Goal: Transaction & Acquisition: Purchase product/service

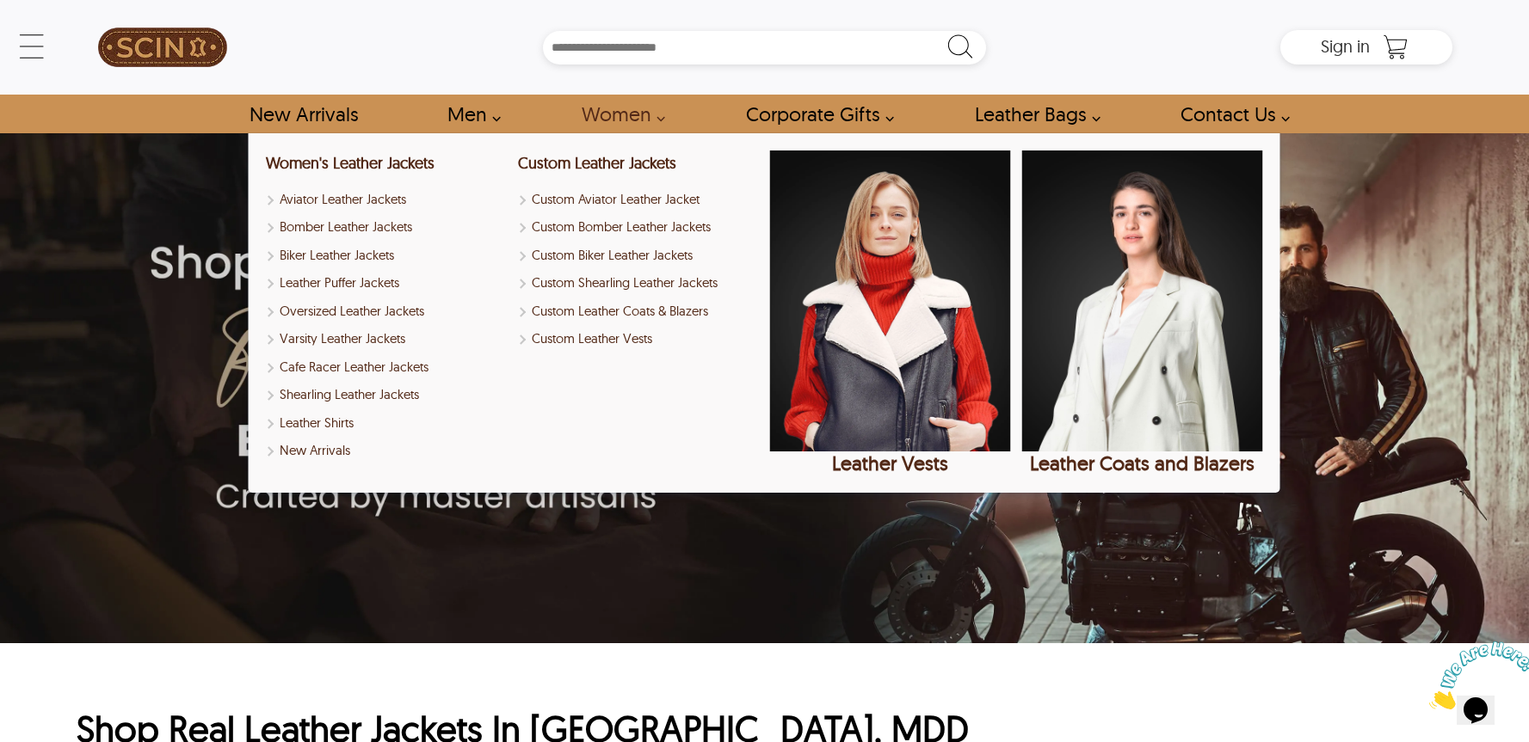
click at [635, 118] on link "Women" at bounding box center [618, 114] width 113 height 39
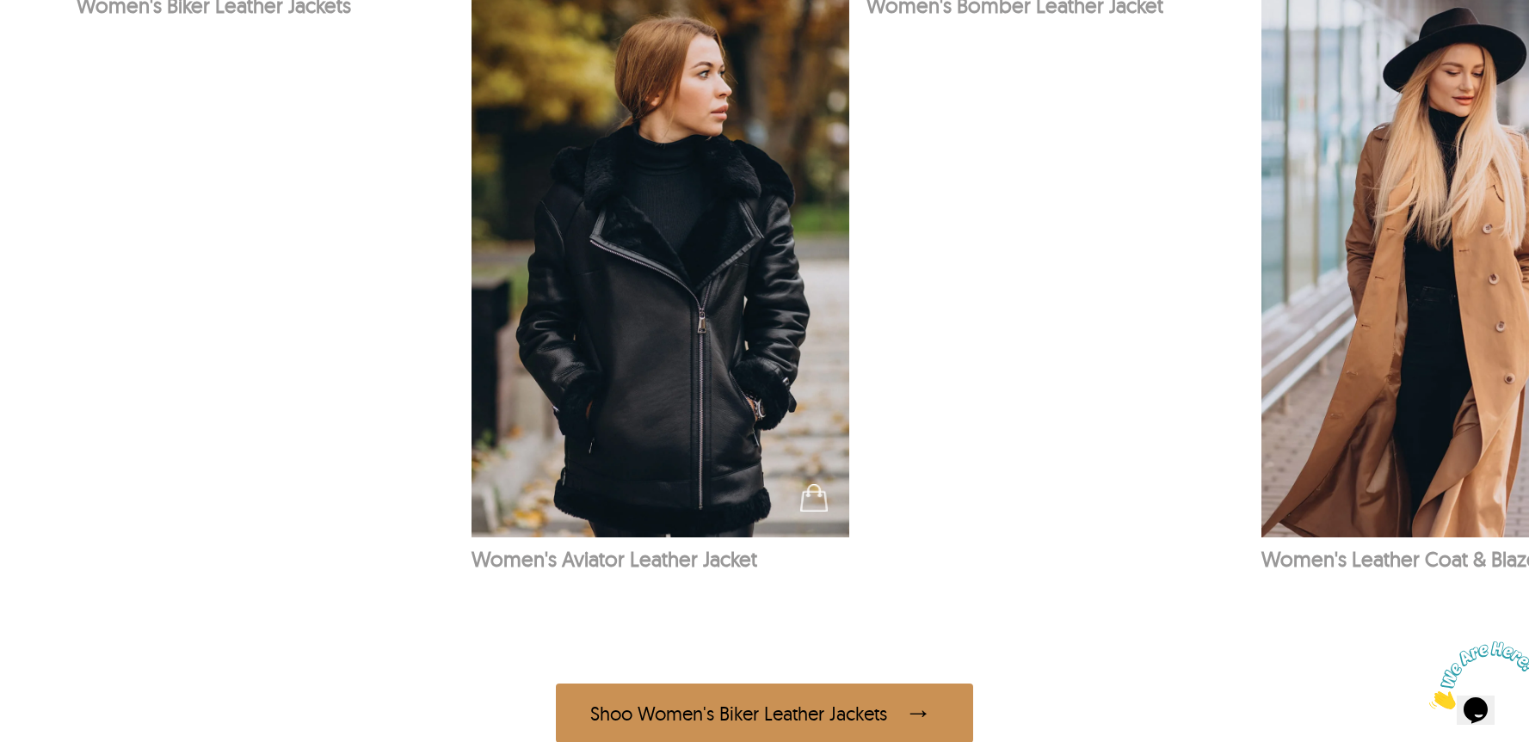
scroll to position [1322, 0]
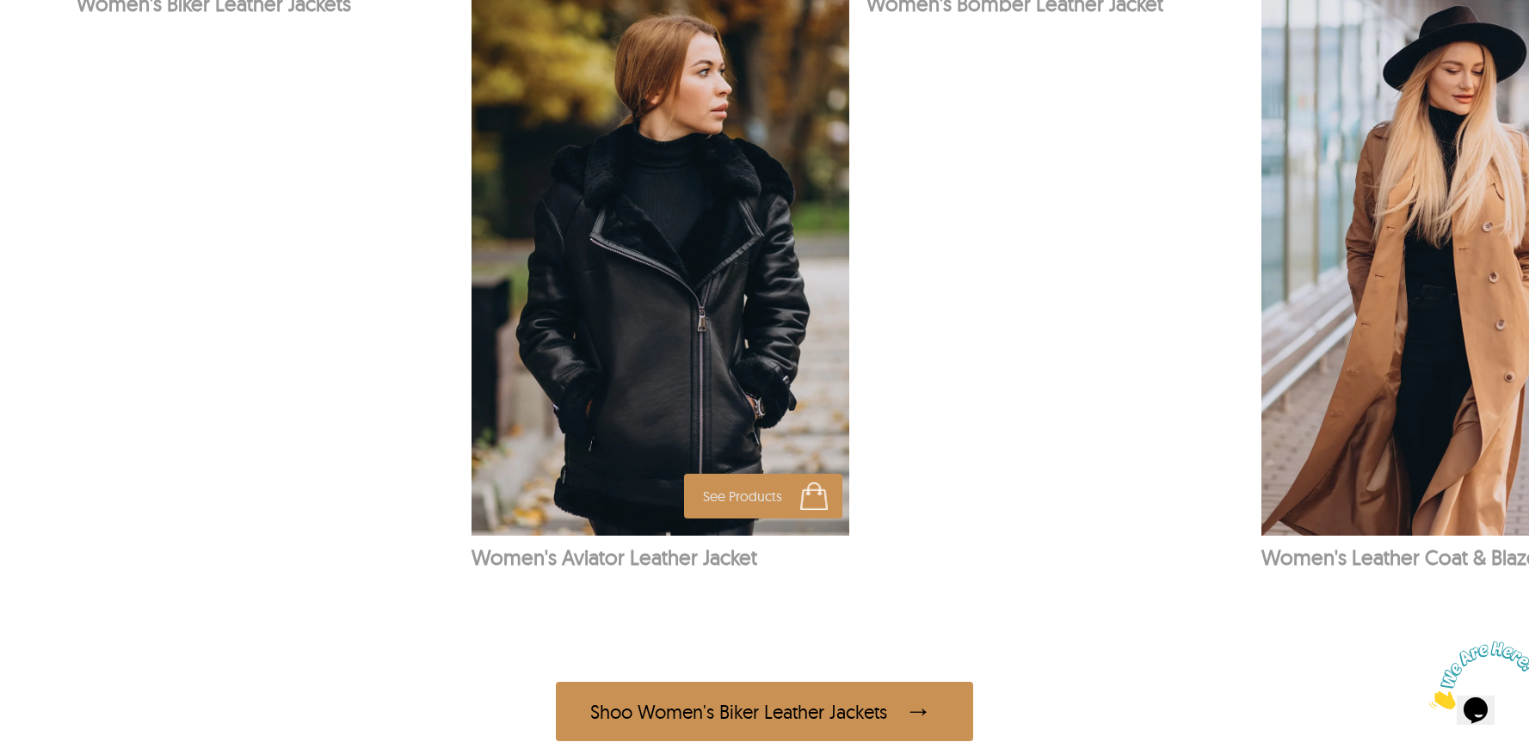
click at [697, 419] on img at bounding box center [660, 252] width 378 height 568
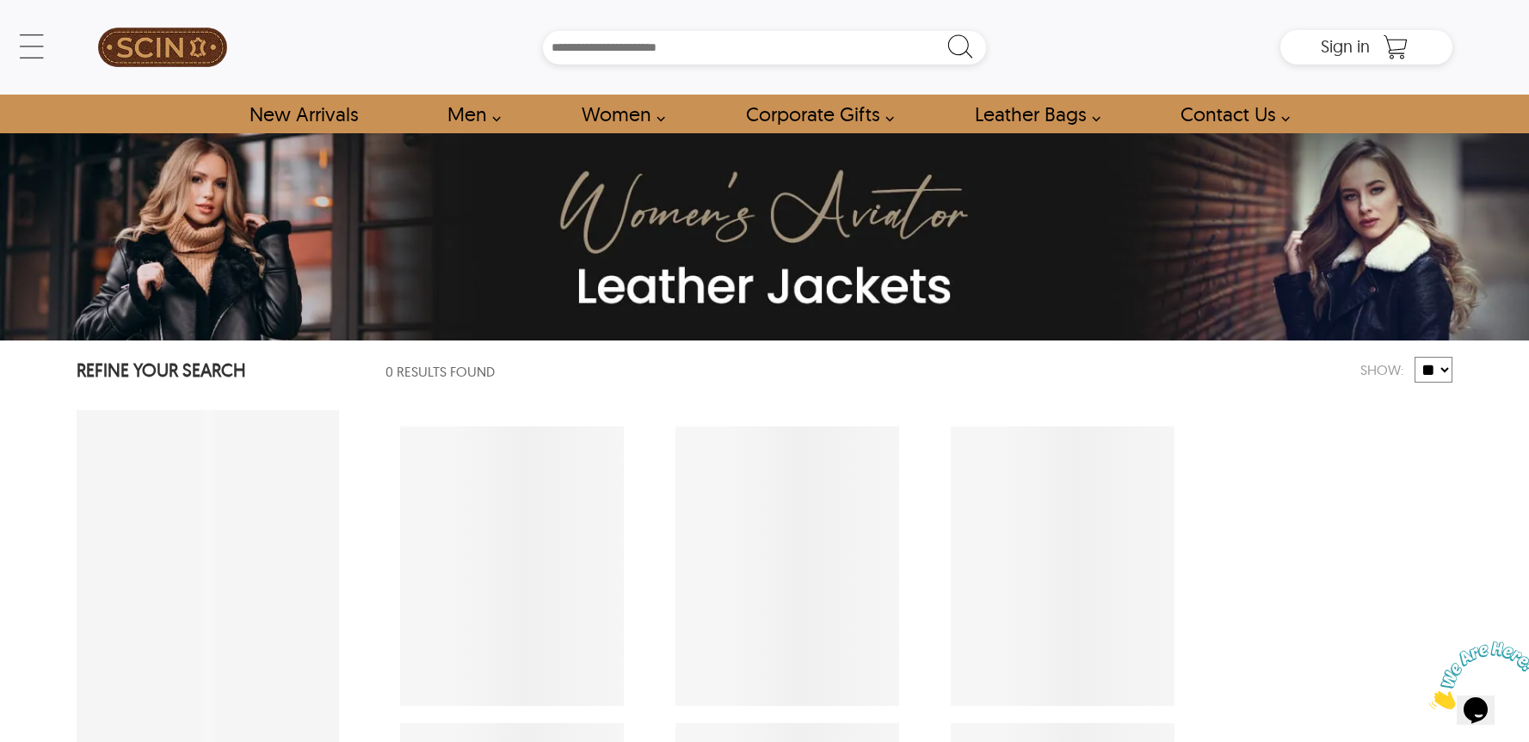
select select "********"
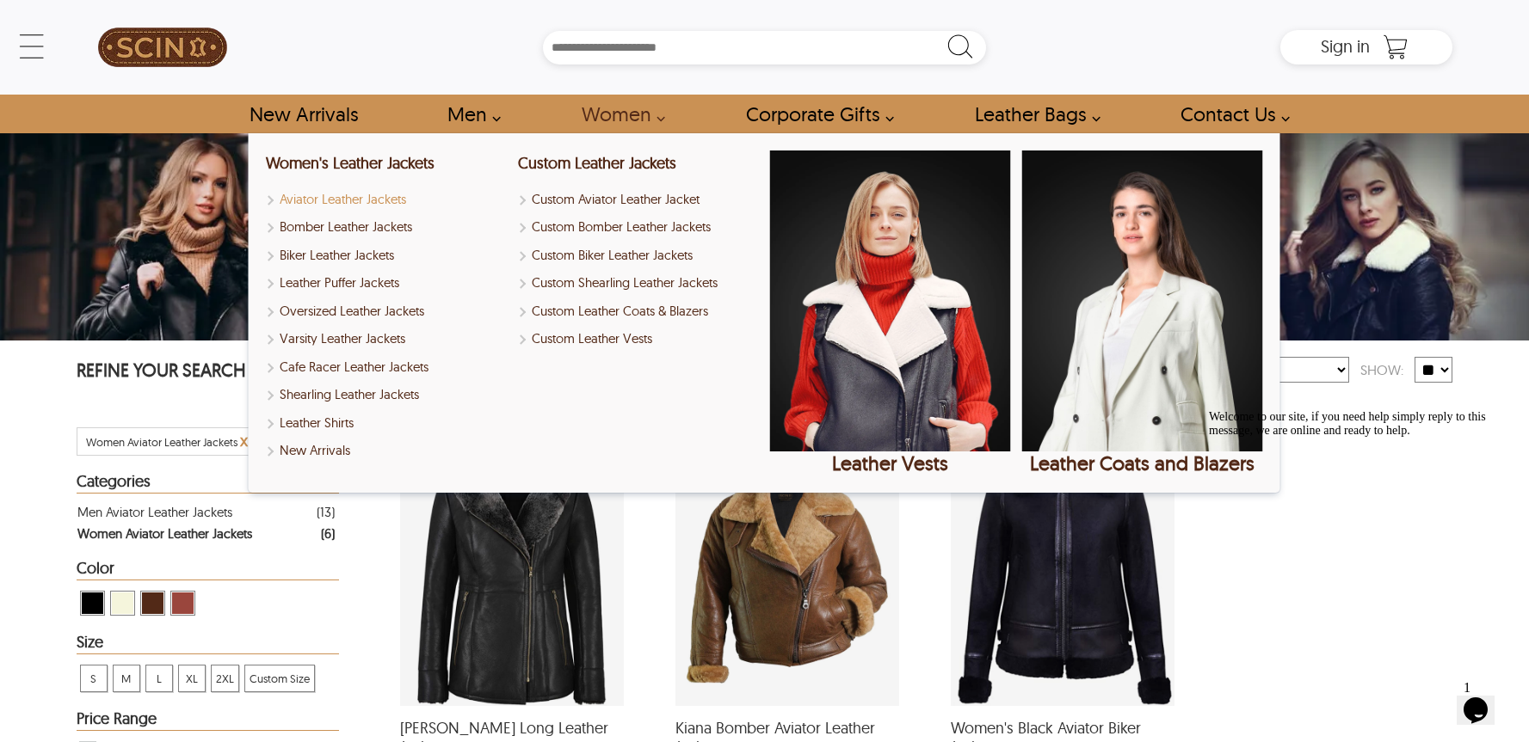
click at [380, 201] on link "Aviator Leather Jackets" at bounding box center [386, 200] width 241 height 20
click at [323, 448] on link "New Arrivals" at bounding box center [386, 451] width 241 height 20
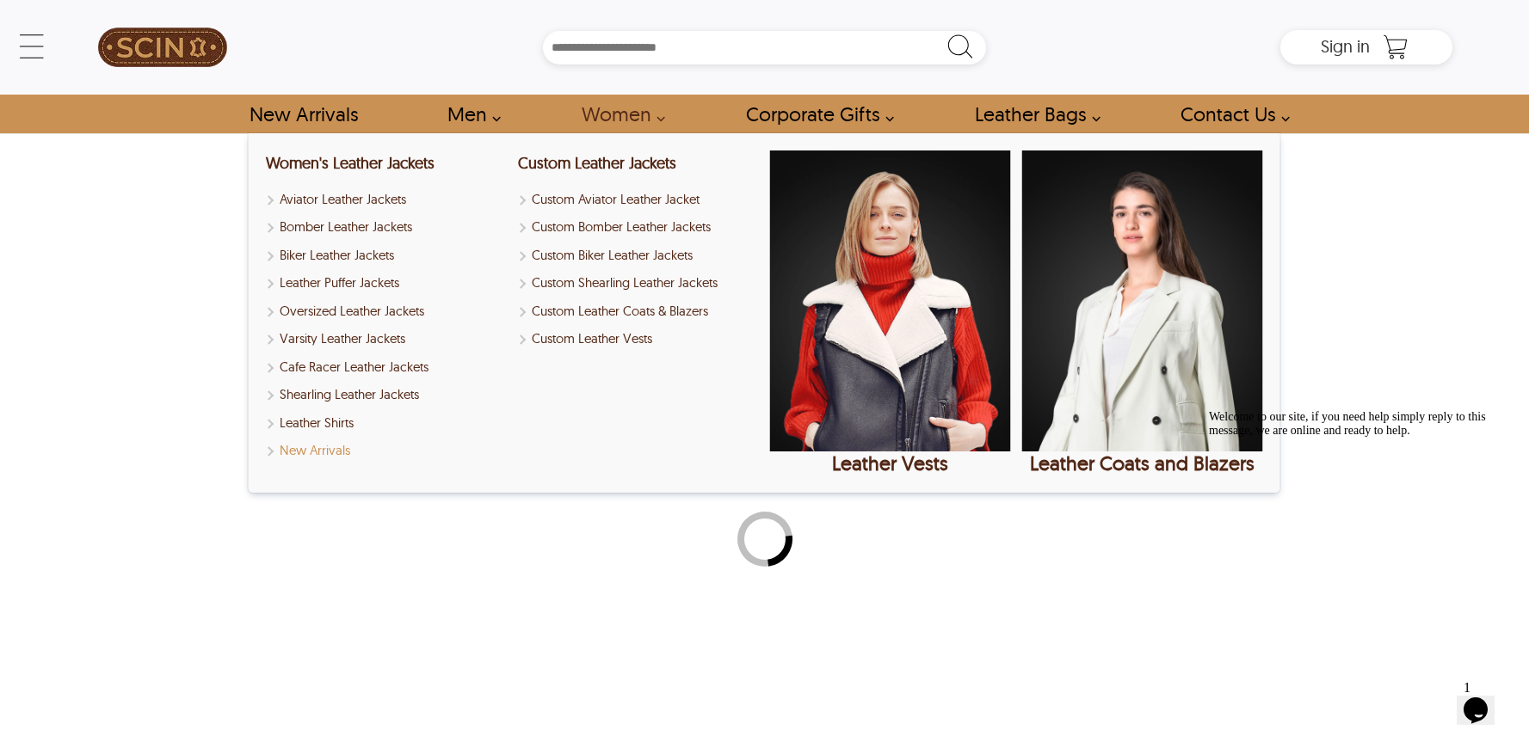
select select "********"
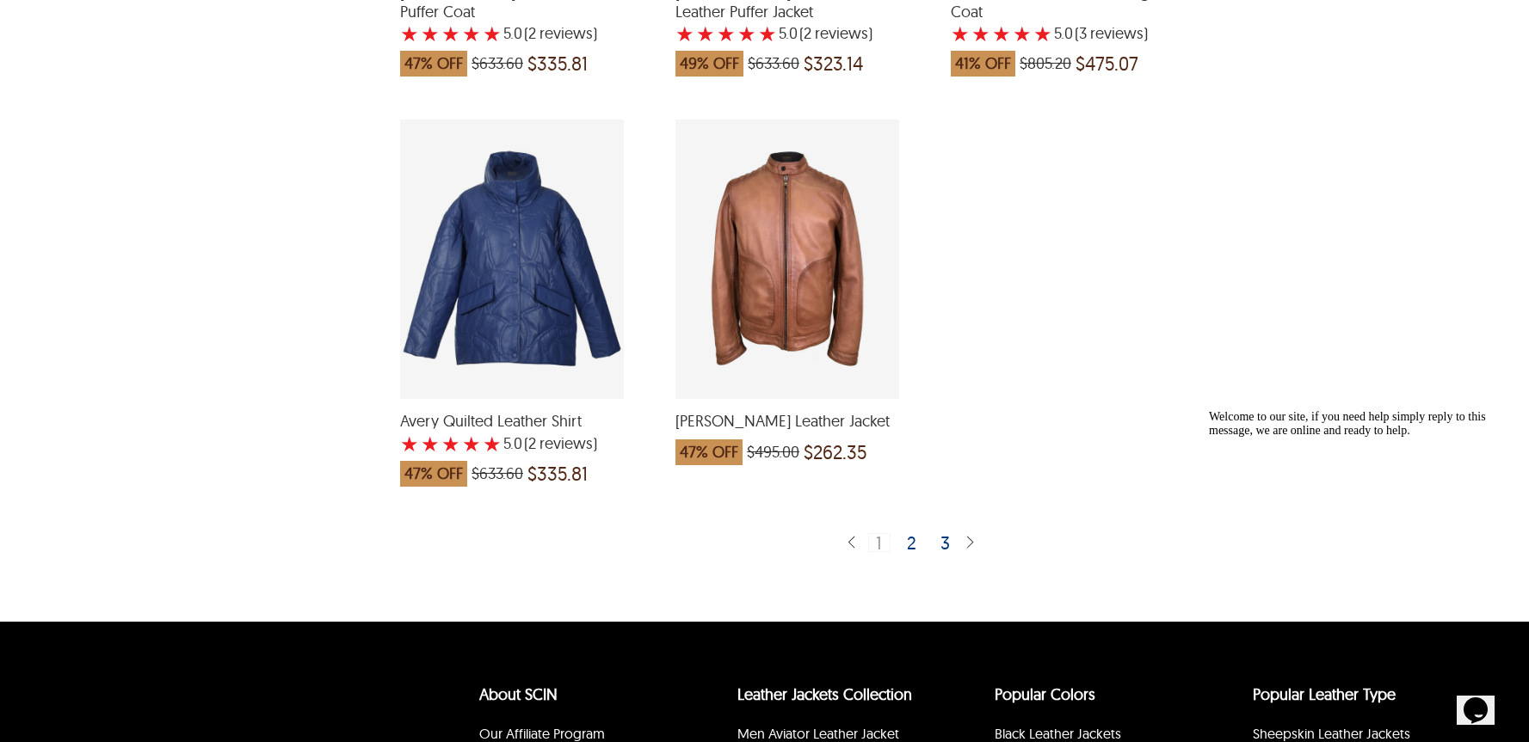
scroll to position [4575, 0]
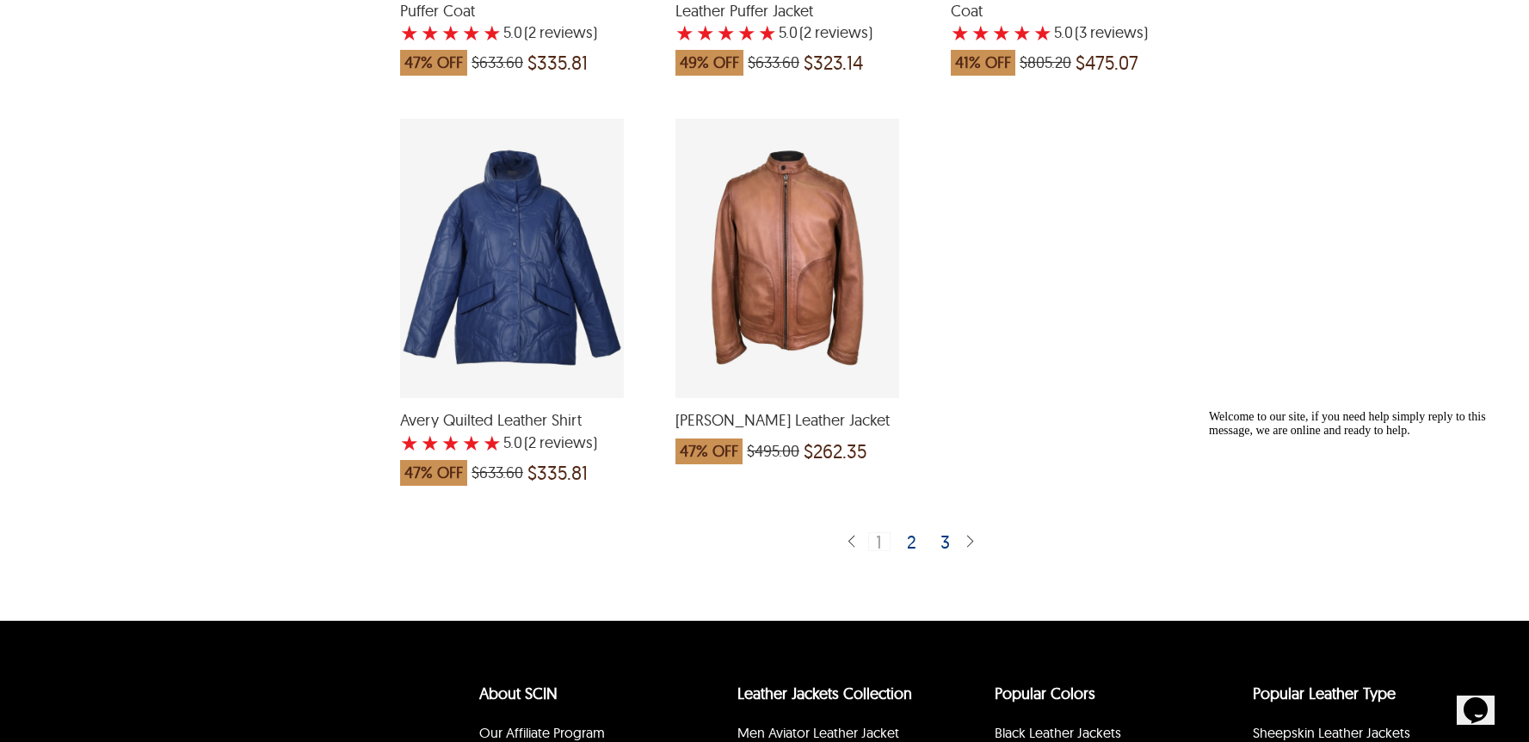
click at [791, 272] on div "Noah Biker Leather Jacket which was at a price of $495.00, now after discount t…" at bounding box center [787, 259] width 224 height 280
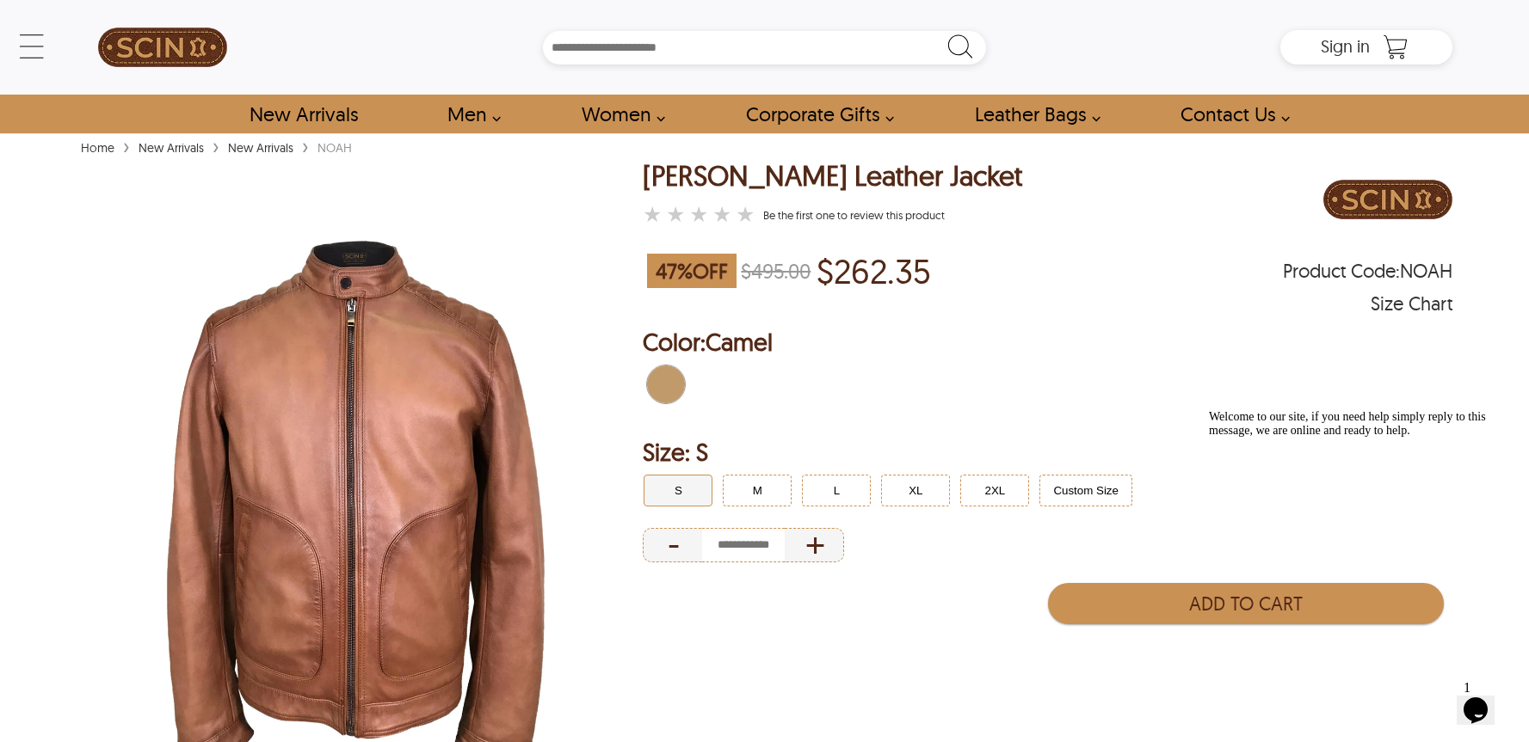
select select "********"
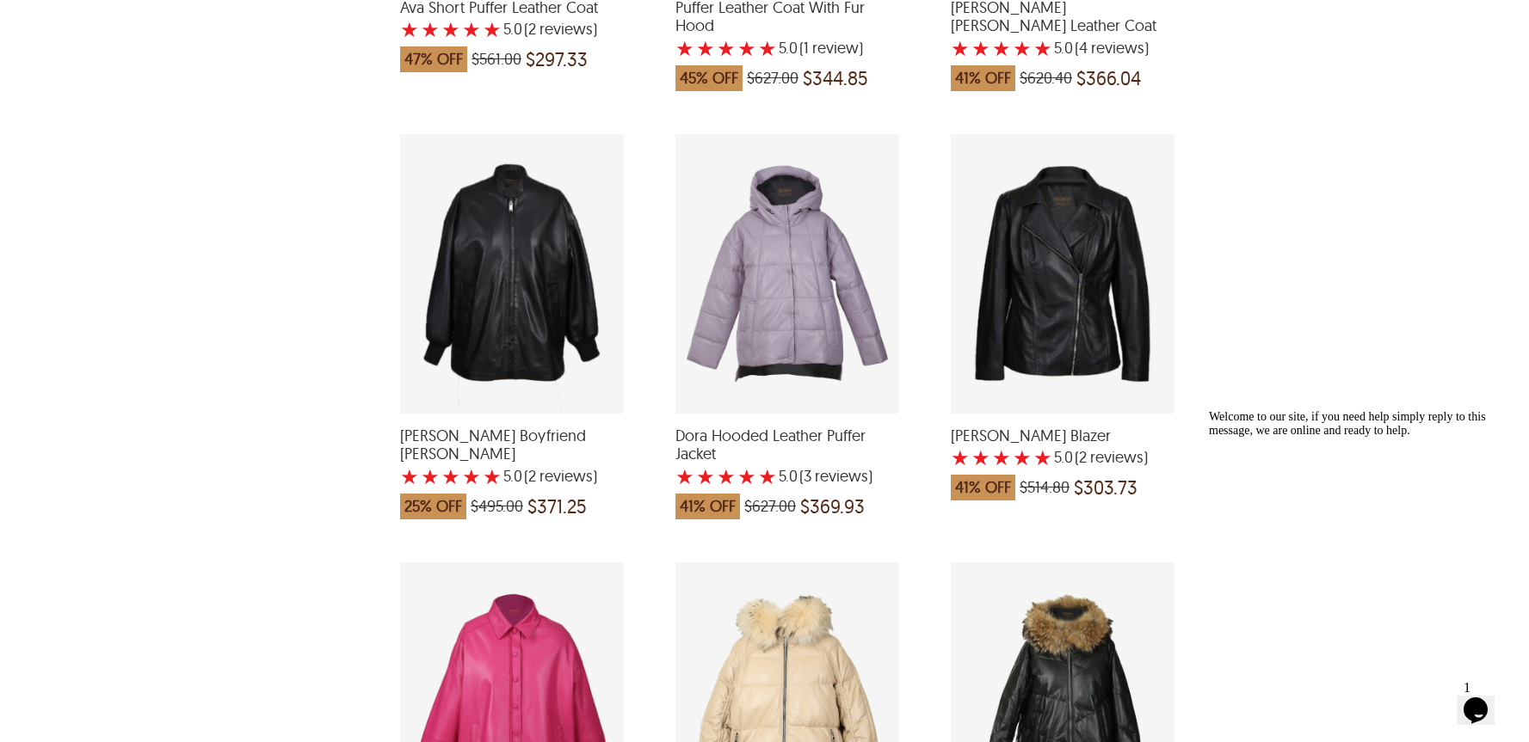
scroll to position [1563, 0]
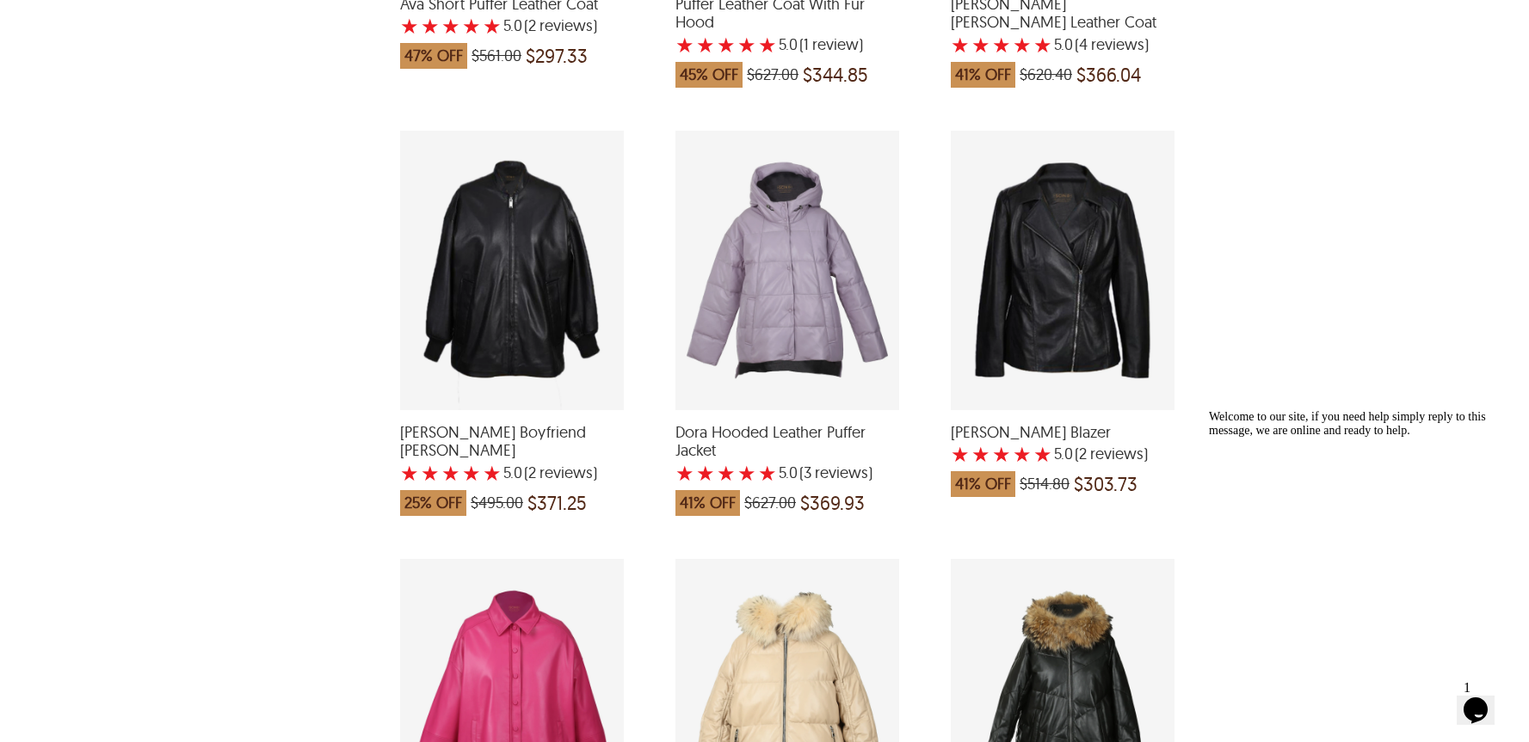
click at [1055, 292] on div "Maya Leather Blazer with a 5 Star Rating 2 Product Review which was at a price …" at bounding box center [1063, 271] width 224 height 280
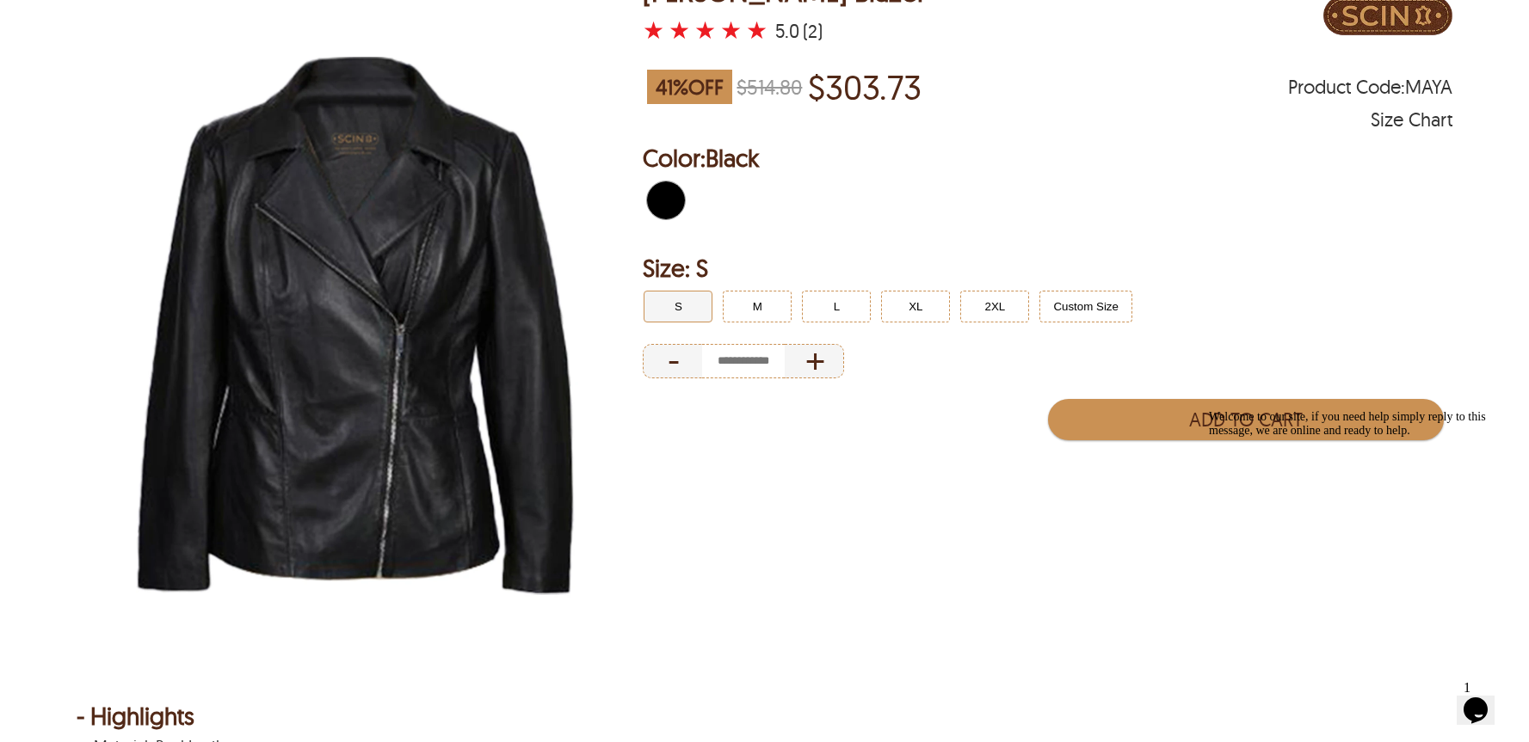
scroll to position [185, 0]
click at [484, 417] on img at bounding box center [355, 324] width 557 height 697
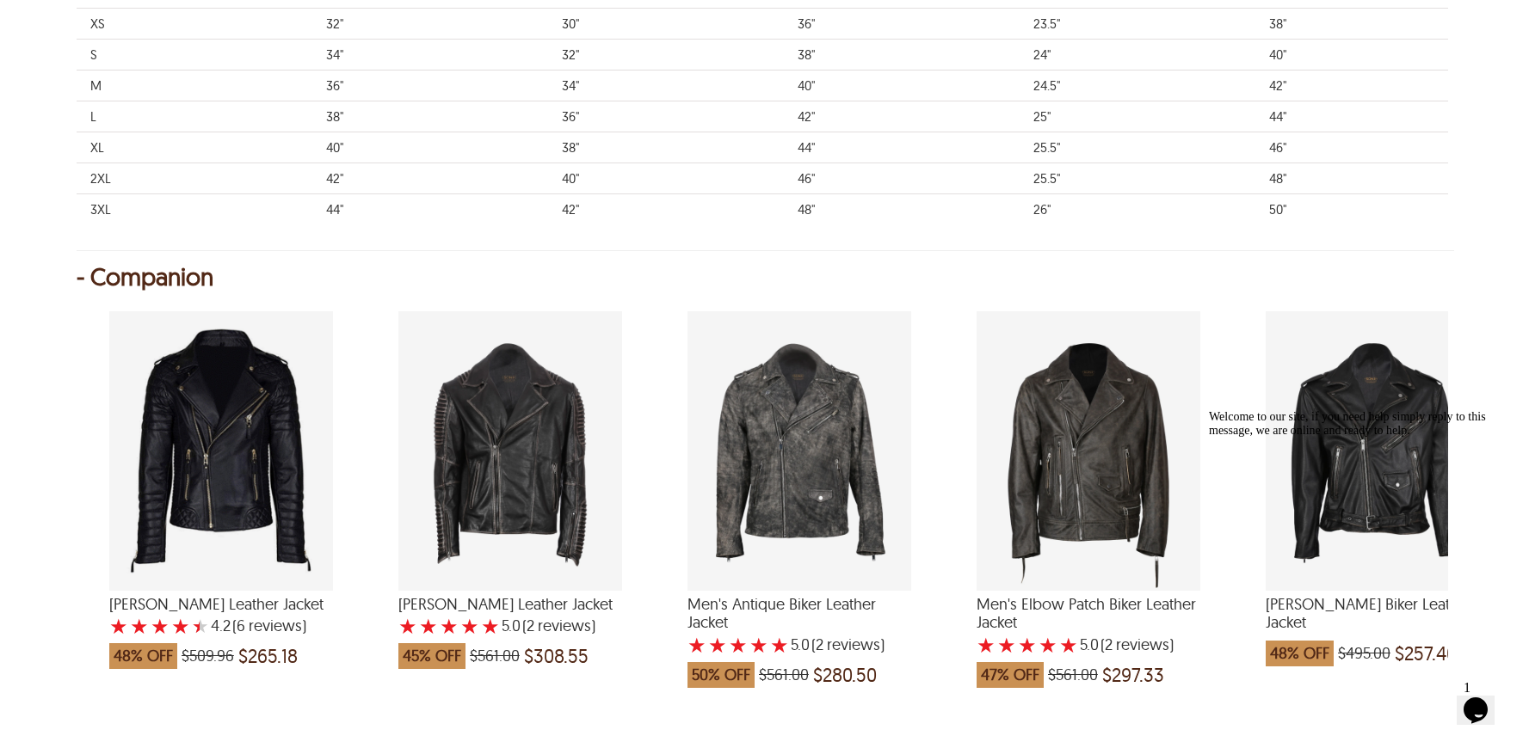
scroll to position [1228, 0]
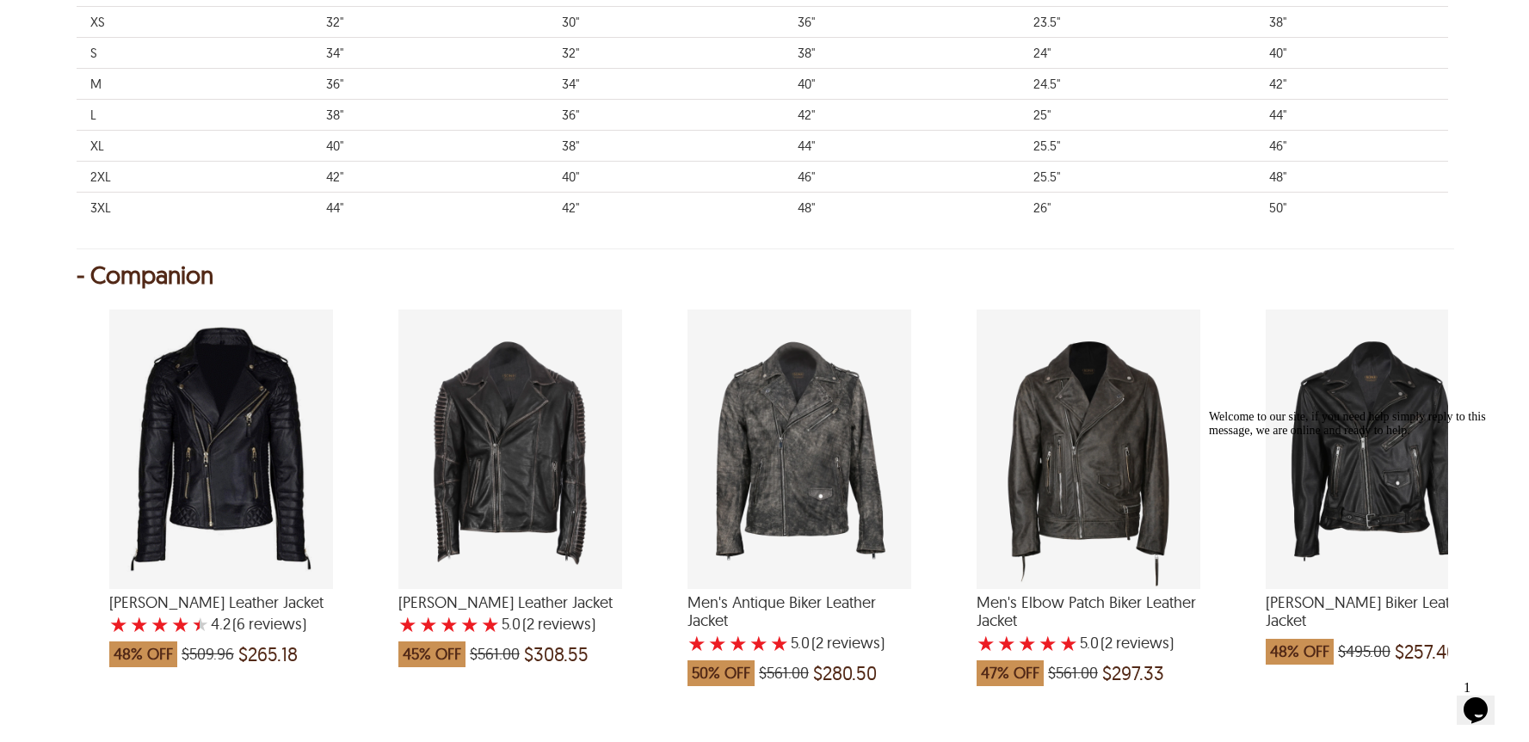
click at [230, 474] on div "Bruno Biker Leather Jacket with a 4.166666666666667 Star Rating 6 Product Revie…" at bounding box center [221, 450] width 224 height 280
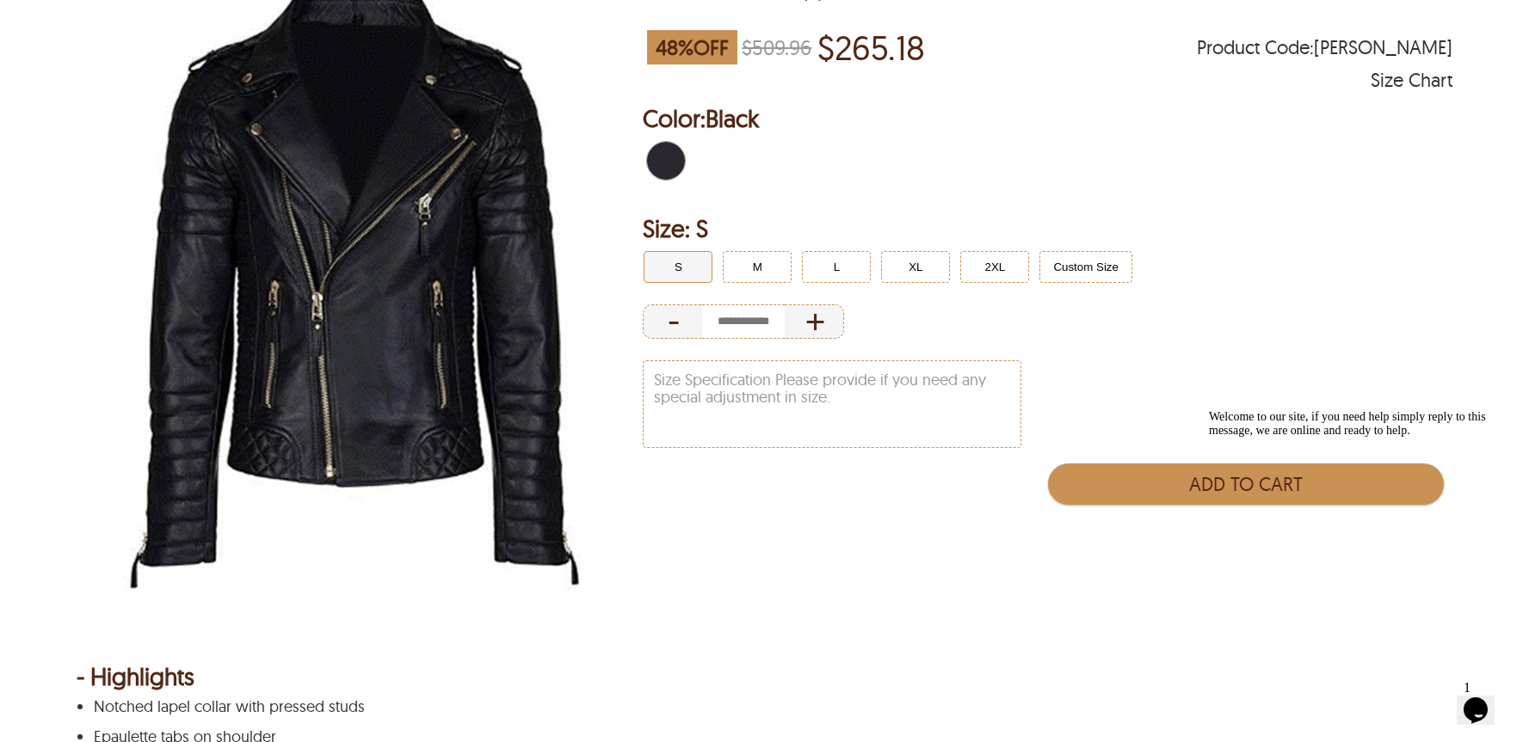
scroll to position [230, 0]
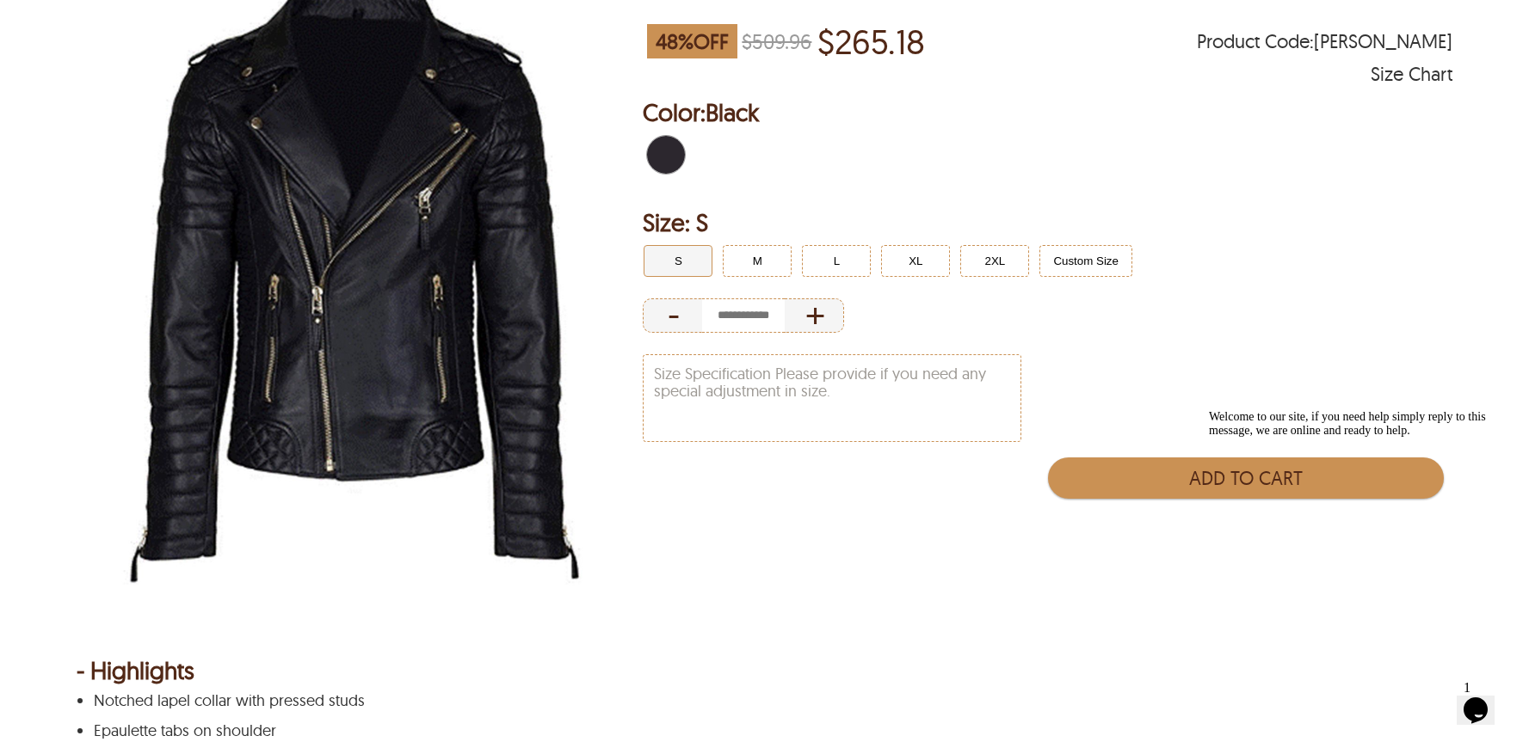
click at [532, 414] on img at bounding box center [355, 279] width 557 height 697
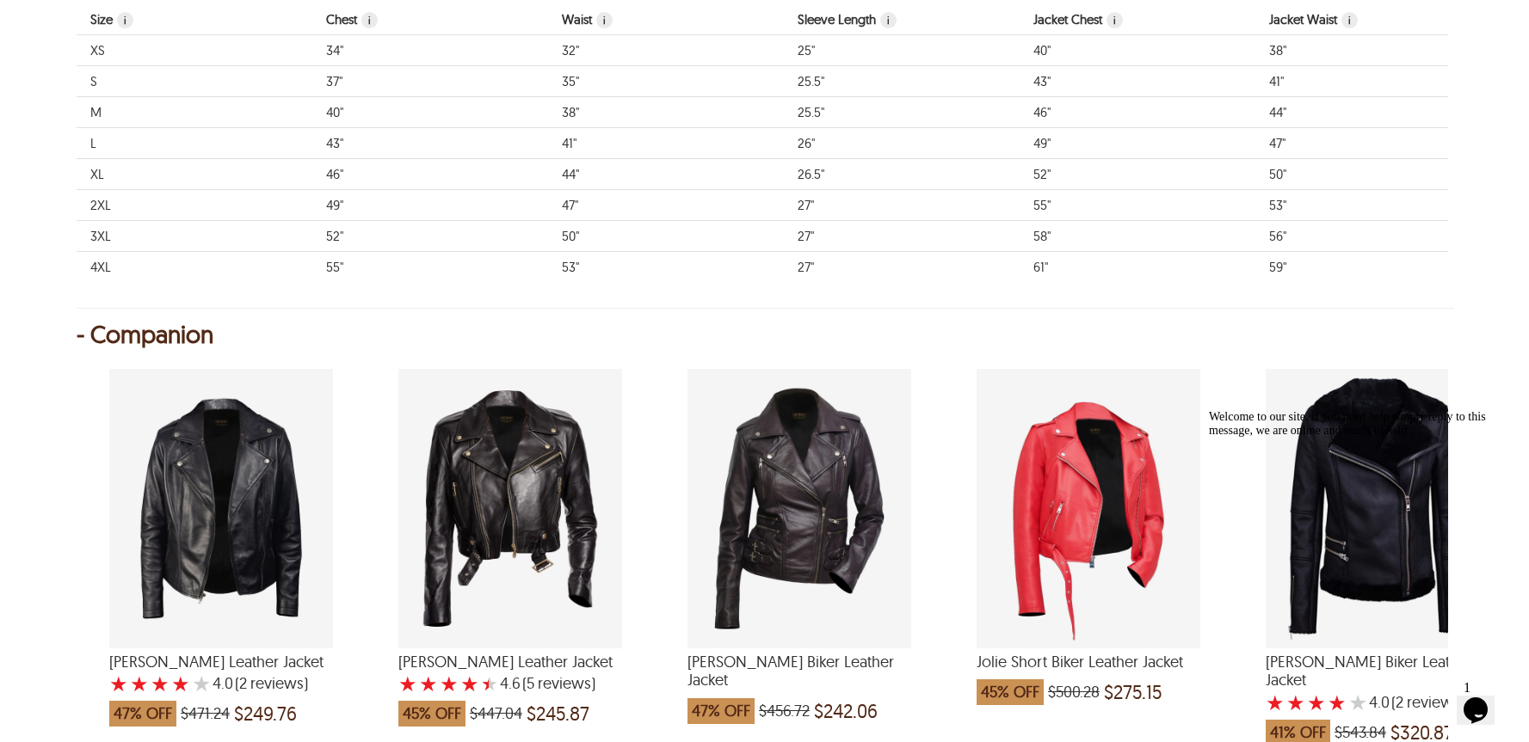
scroll to position [1262, 0]
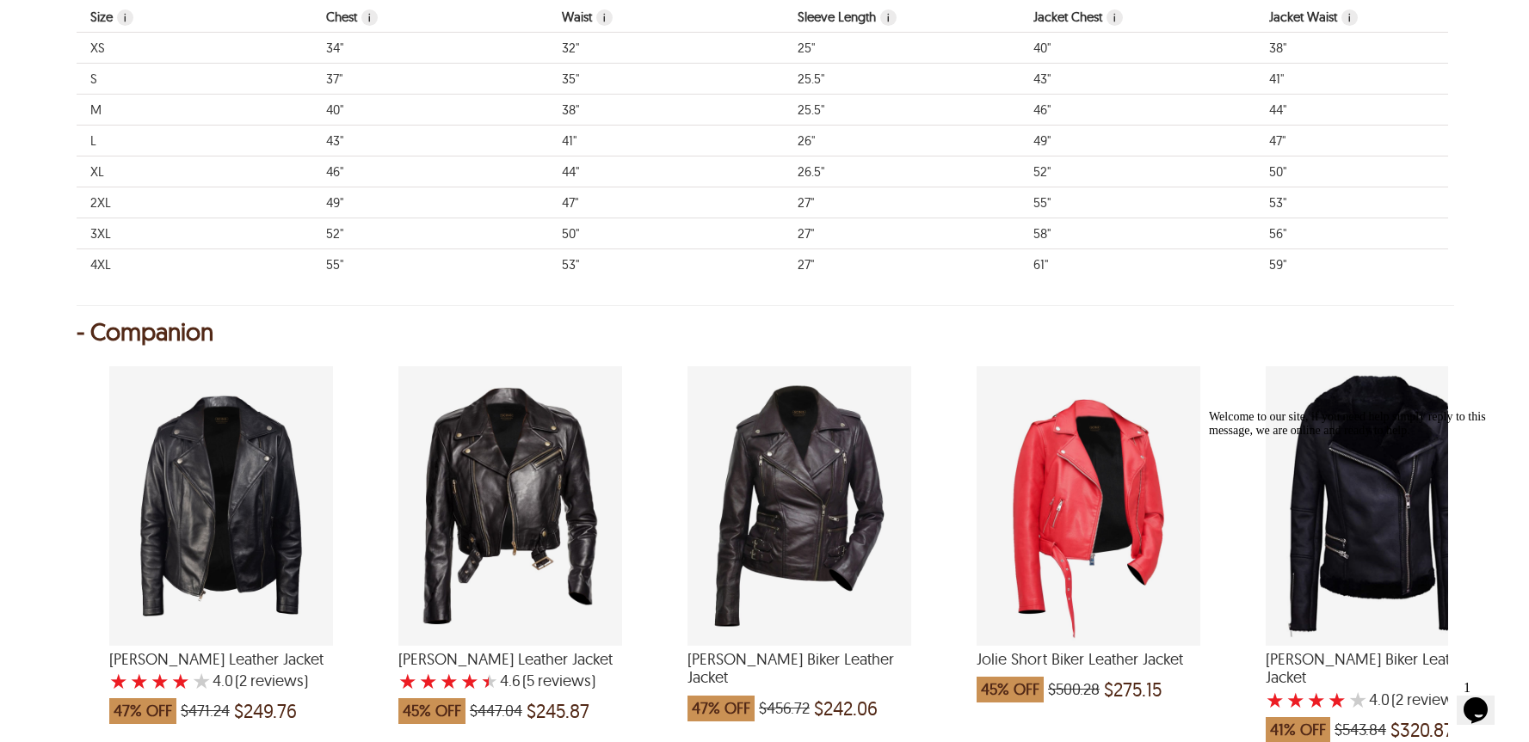
click at [1345, 438] on div "Welcome to our site, if you need help simply reply to this message, we are onli…" at bounding box center [1364, 424] width 310 height 28
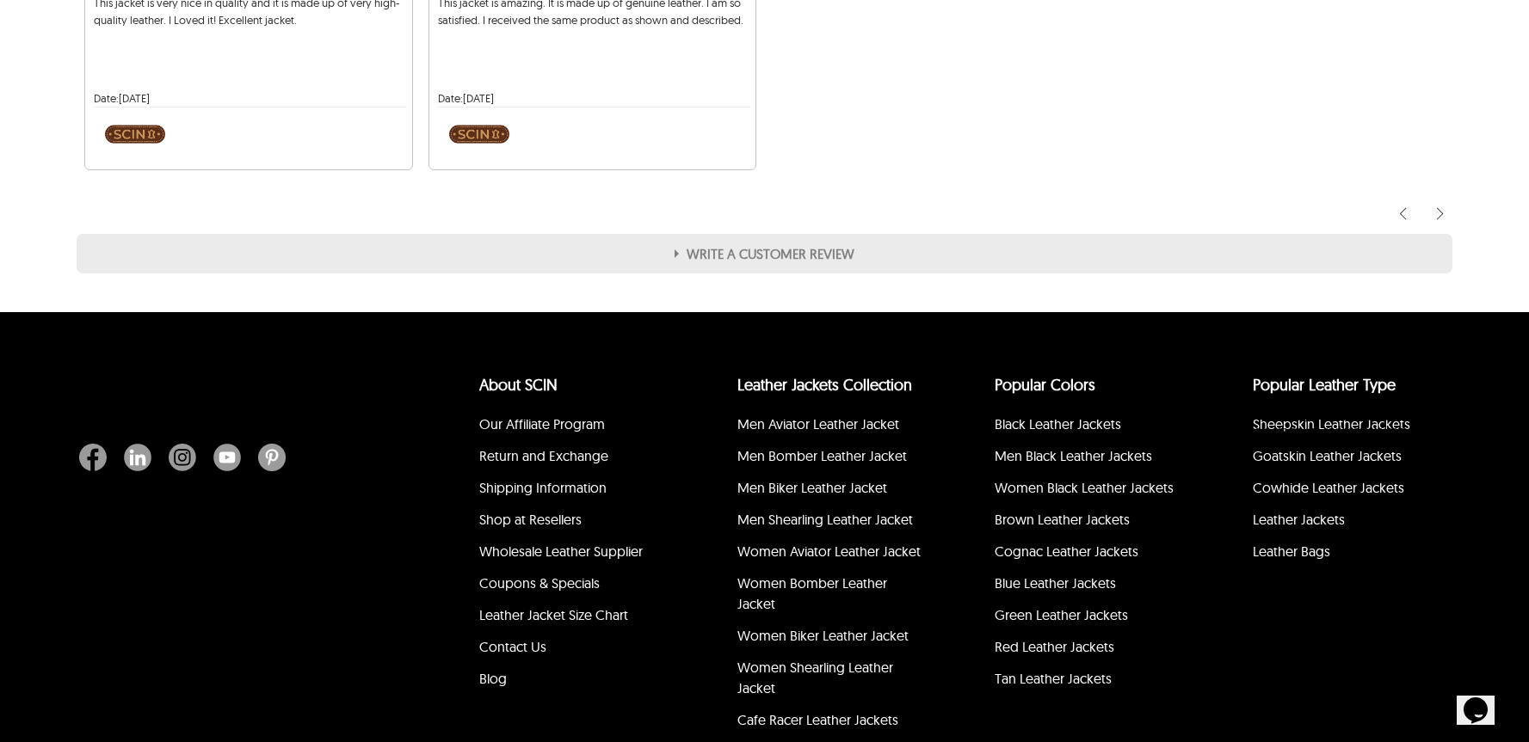
scroll to position [3119, 0]
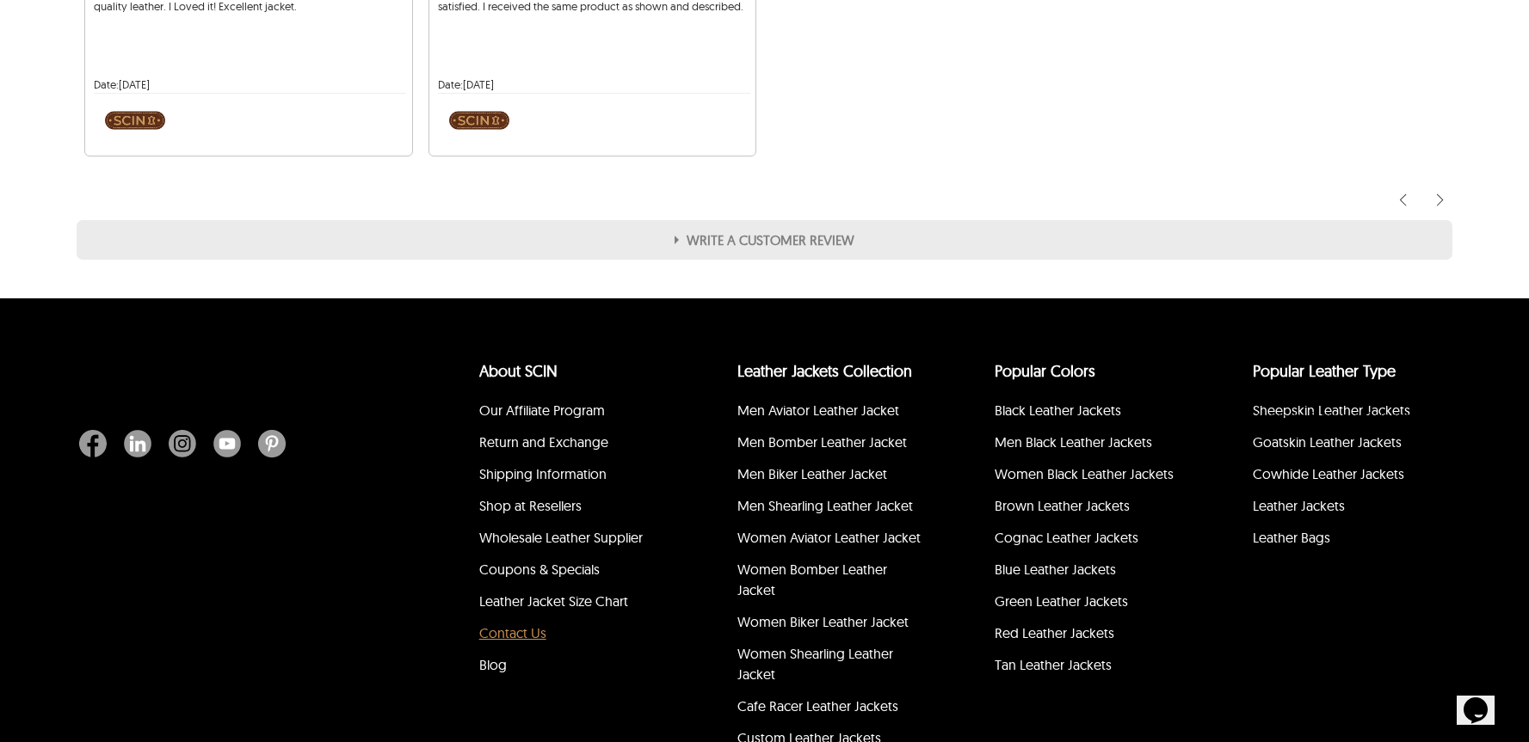
click at [526, 642] on link "Contact Us" at bounding box center [512, 633] width 67 height 17
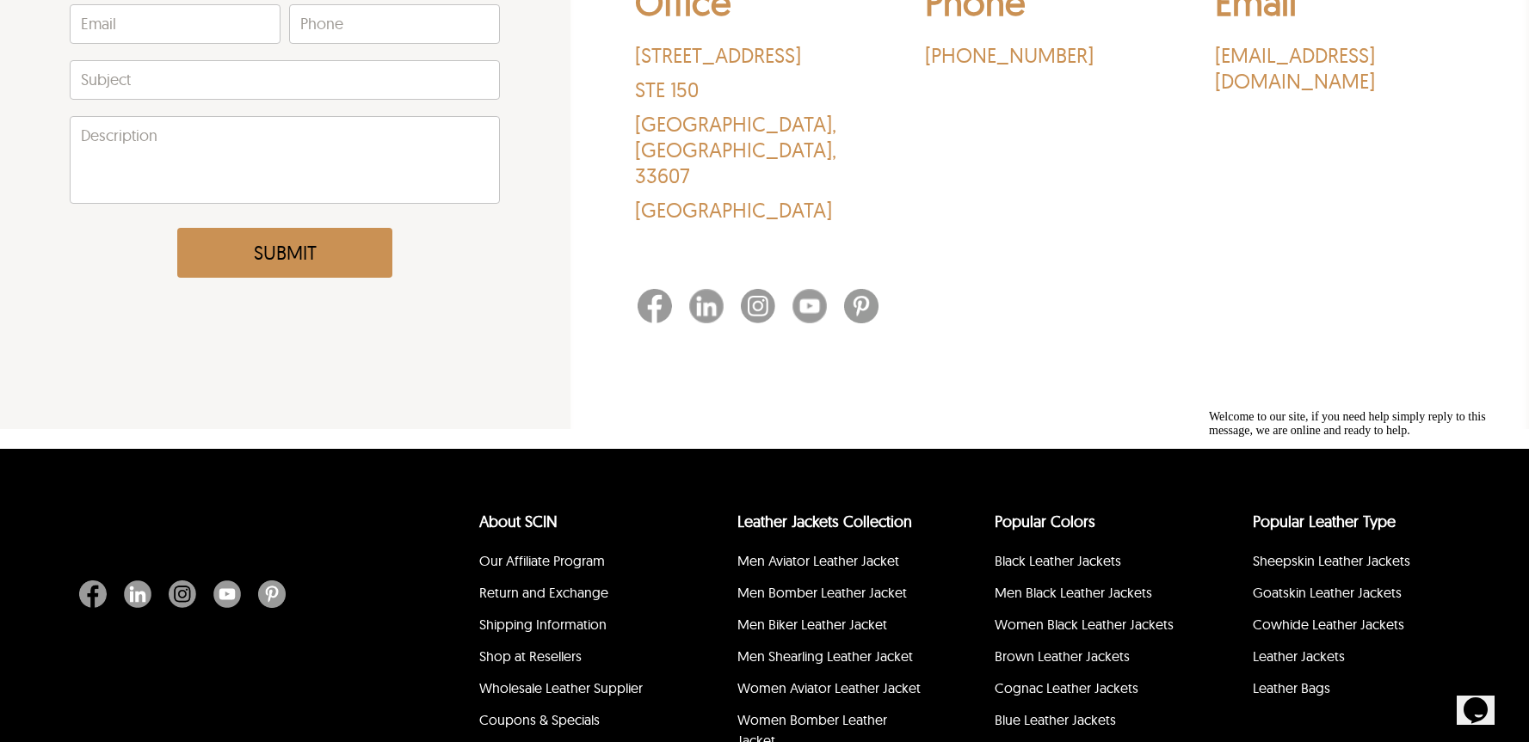
scroll to position [550, 0]
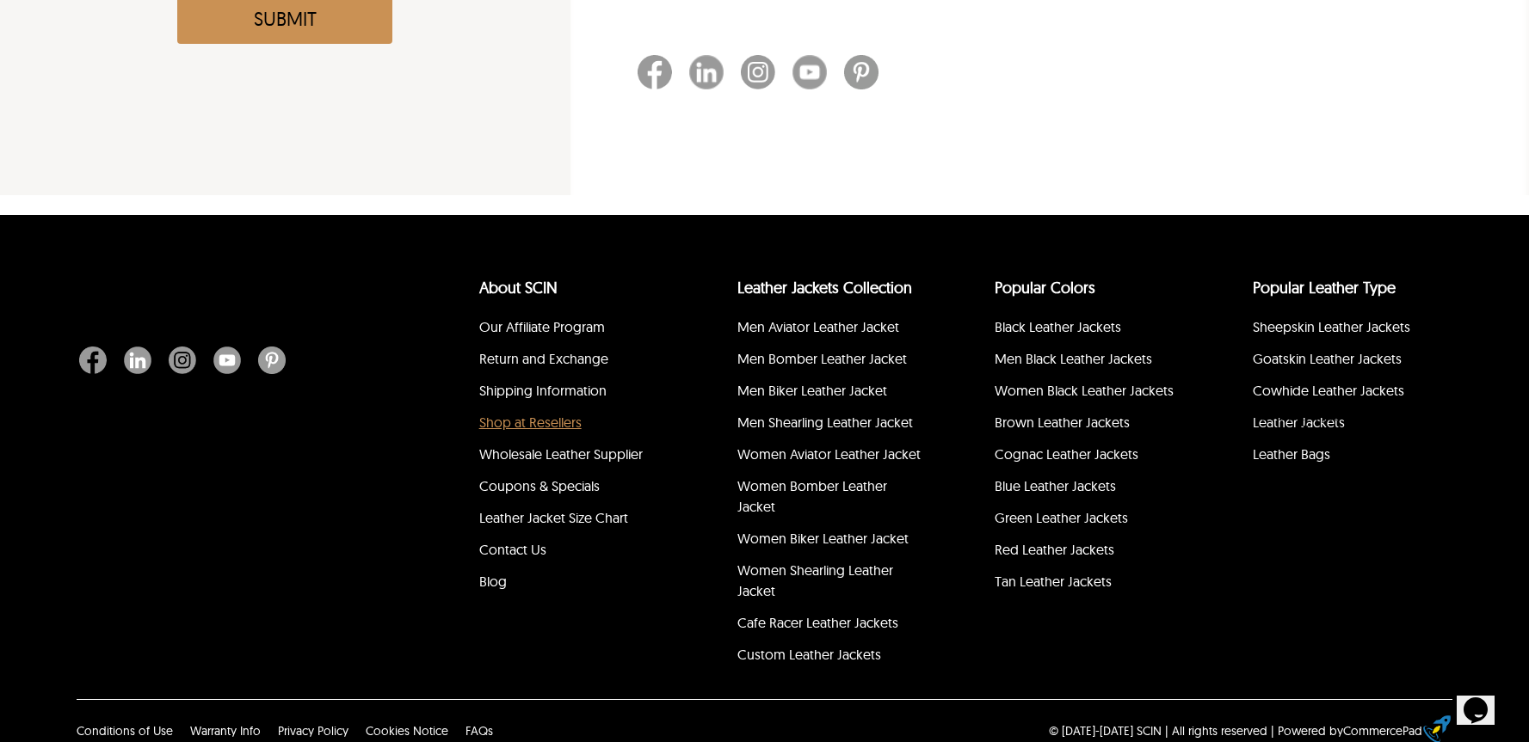
click at [559, 423] on link "Shop at Resellers" at bounding box center [530, 422] width 102 height 17
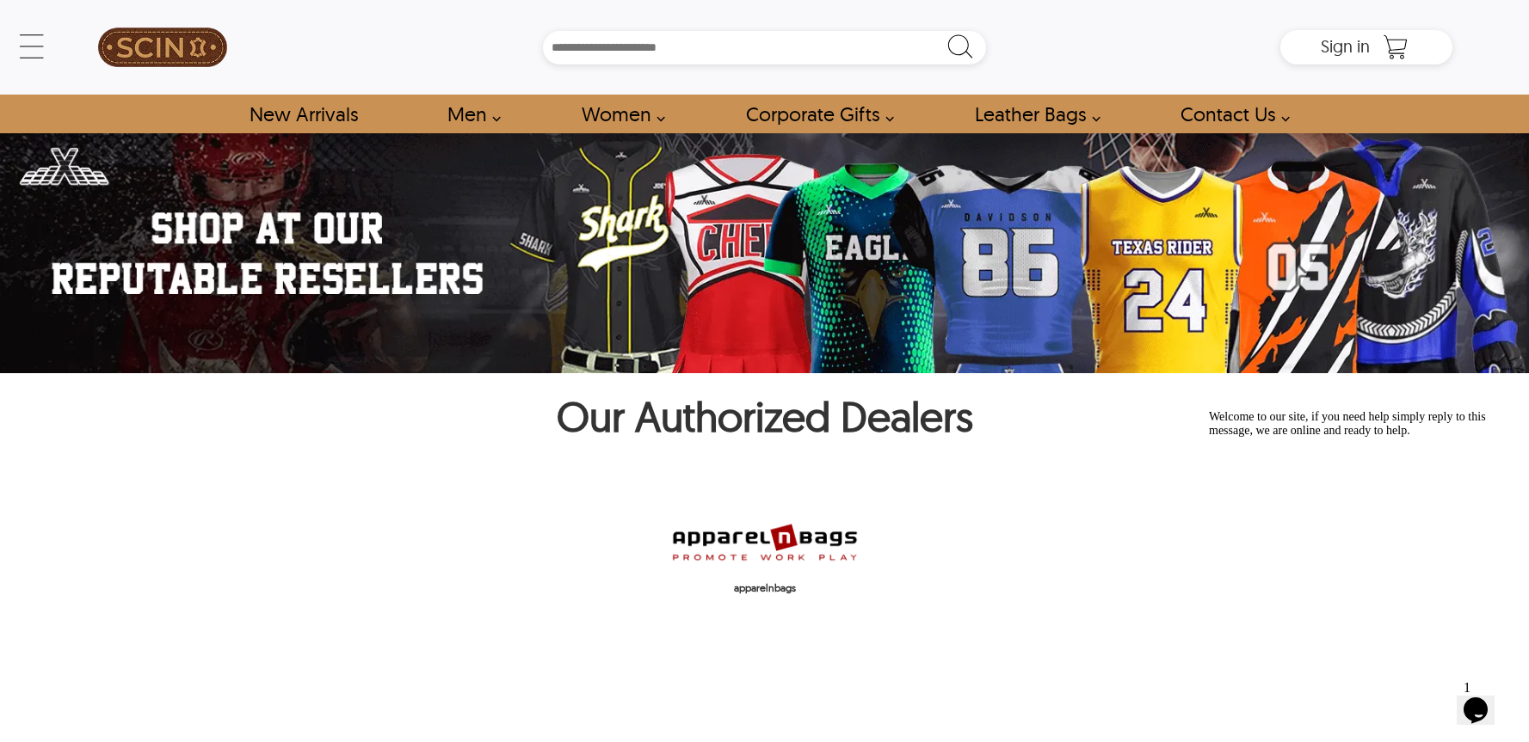
click at [171, 52] on img at bounding box center [162, 47] width 129 height 77
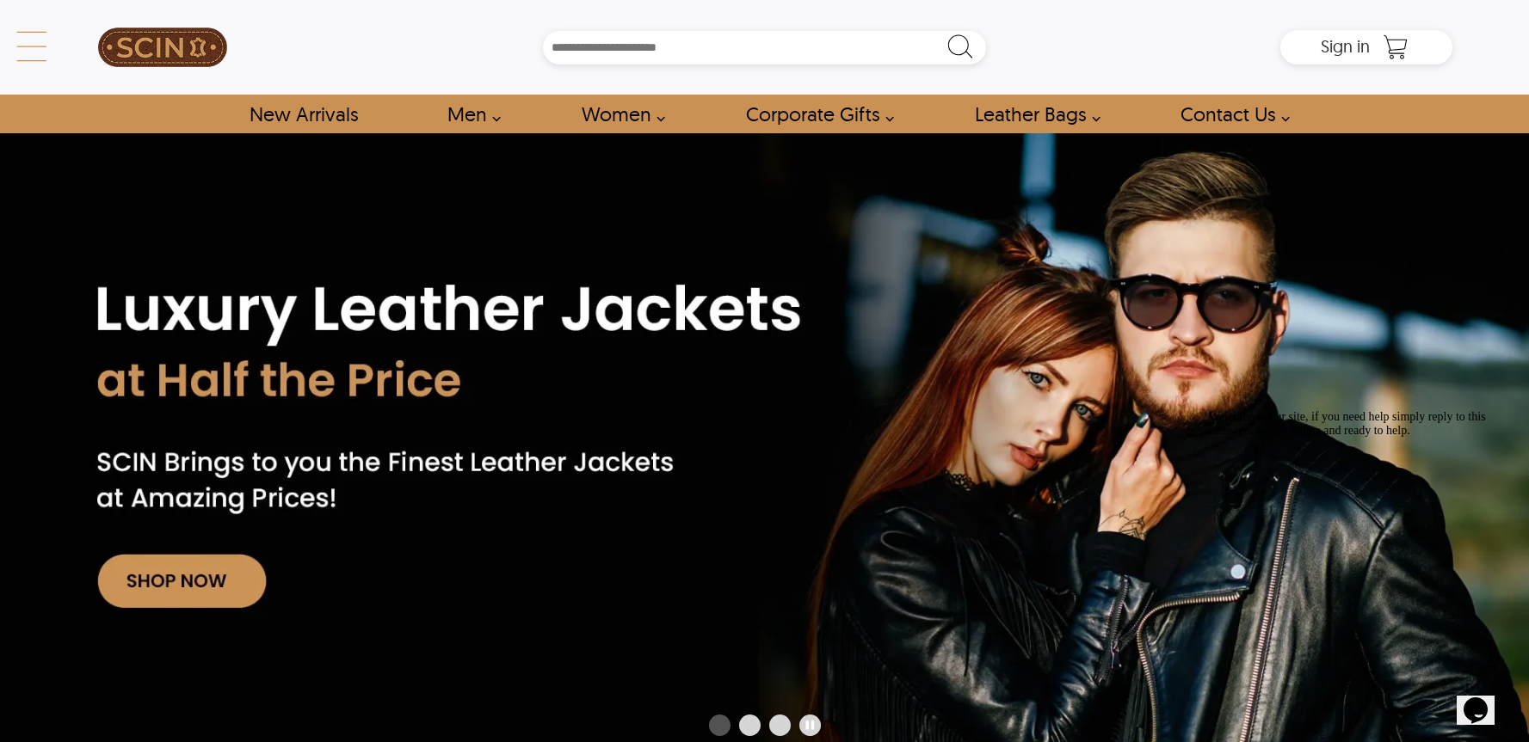
click at [77, 46] on div "← Menu New Arrivals Men Leather Jackets Aviator Leather Jackets Bomber Leather …" at bounding box center [764, 47] width 1375 height 95
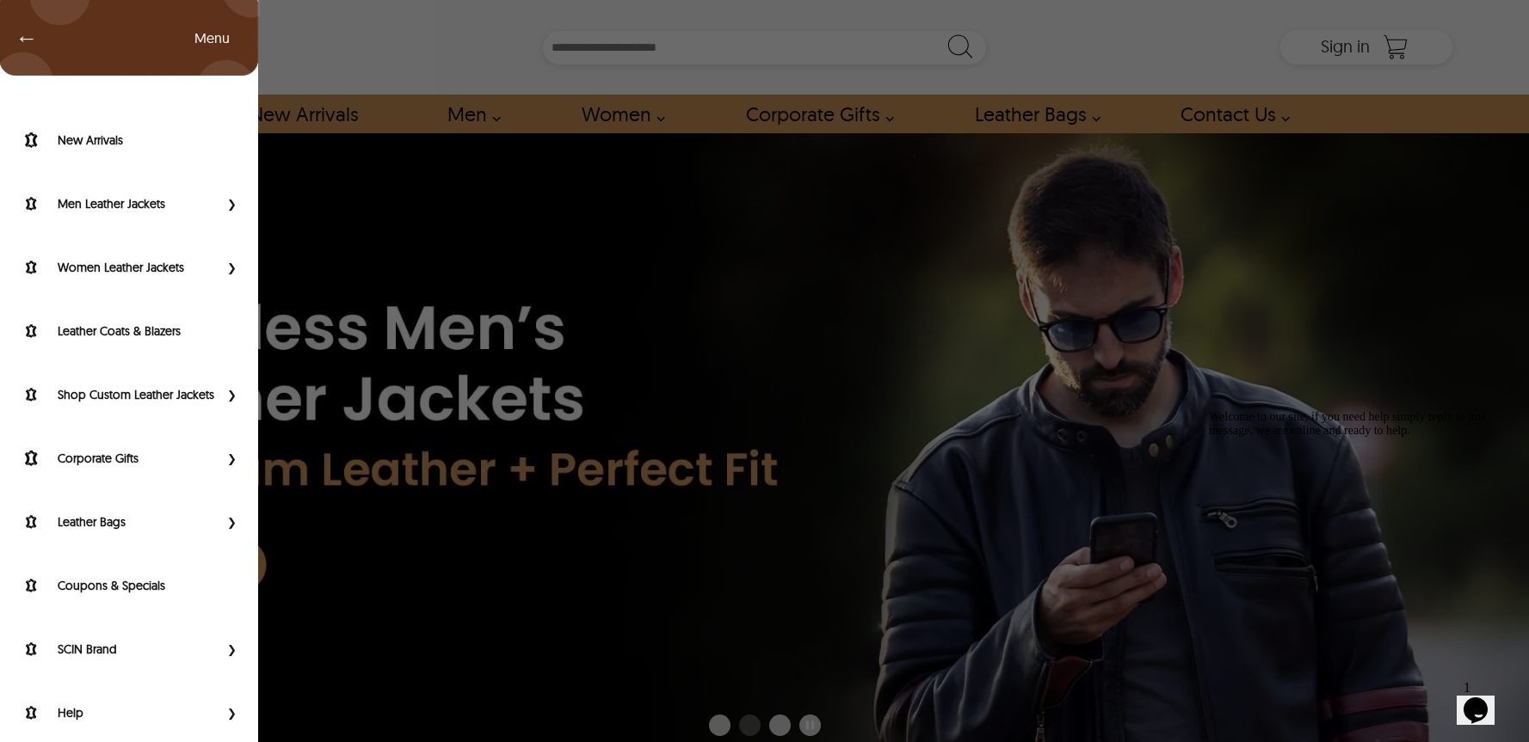
scroll to position [28, 0]
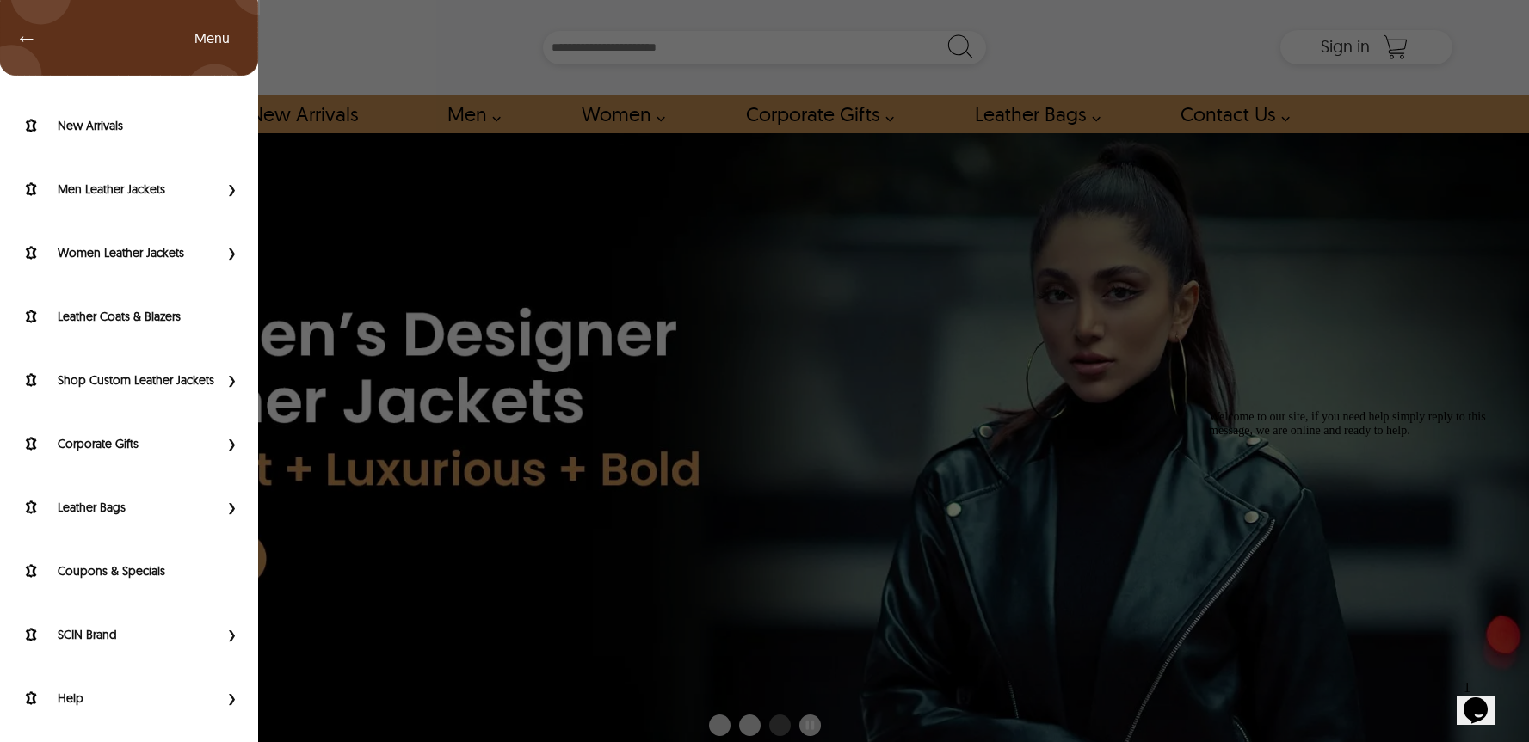
click at [360, 40] on div "← Menu New Arrivals Men Leather Jackets Aviator Leather Jackets Bomber Leather …" at bounding box center [764, 371] width 1529 height 742
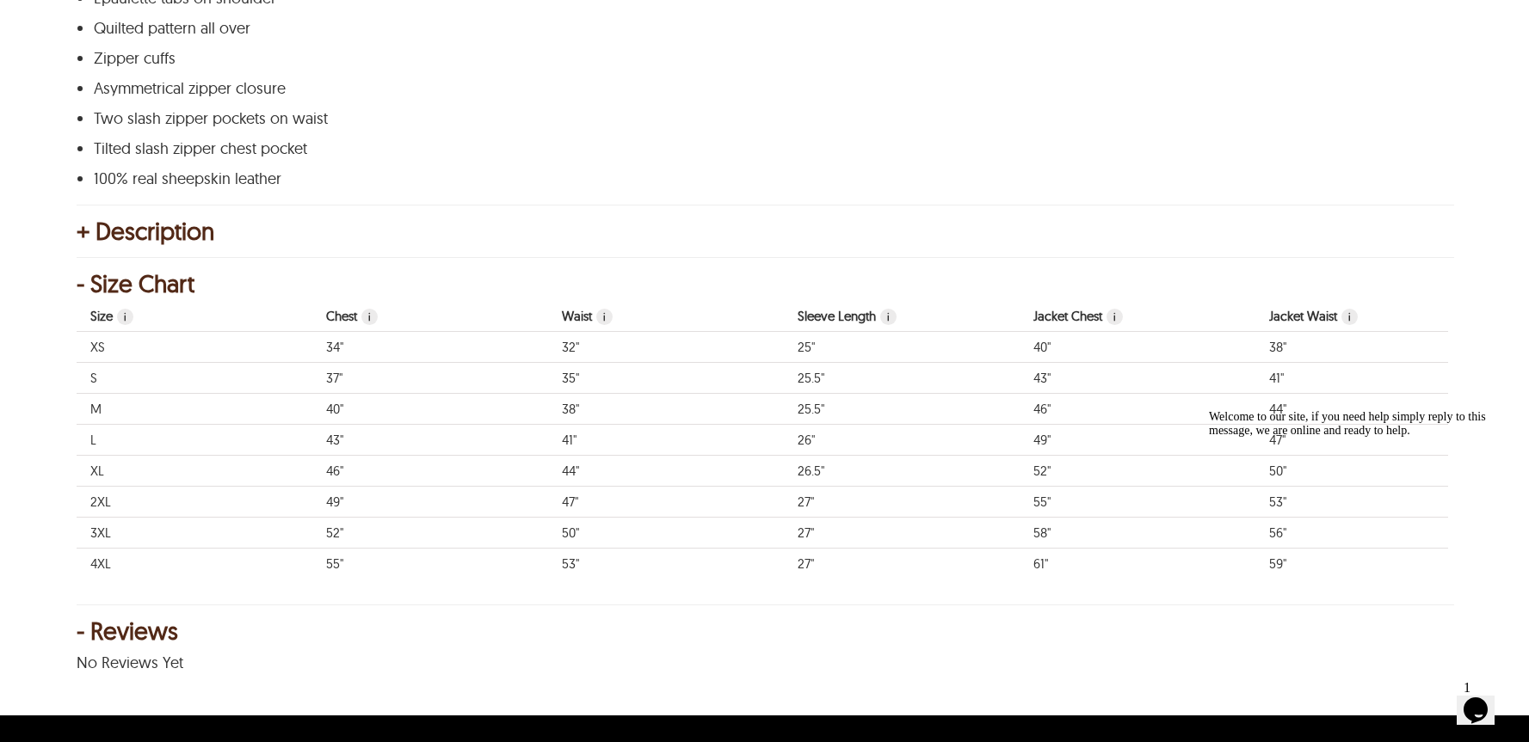
scroll to position [1006, 0]
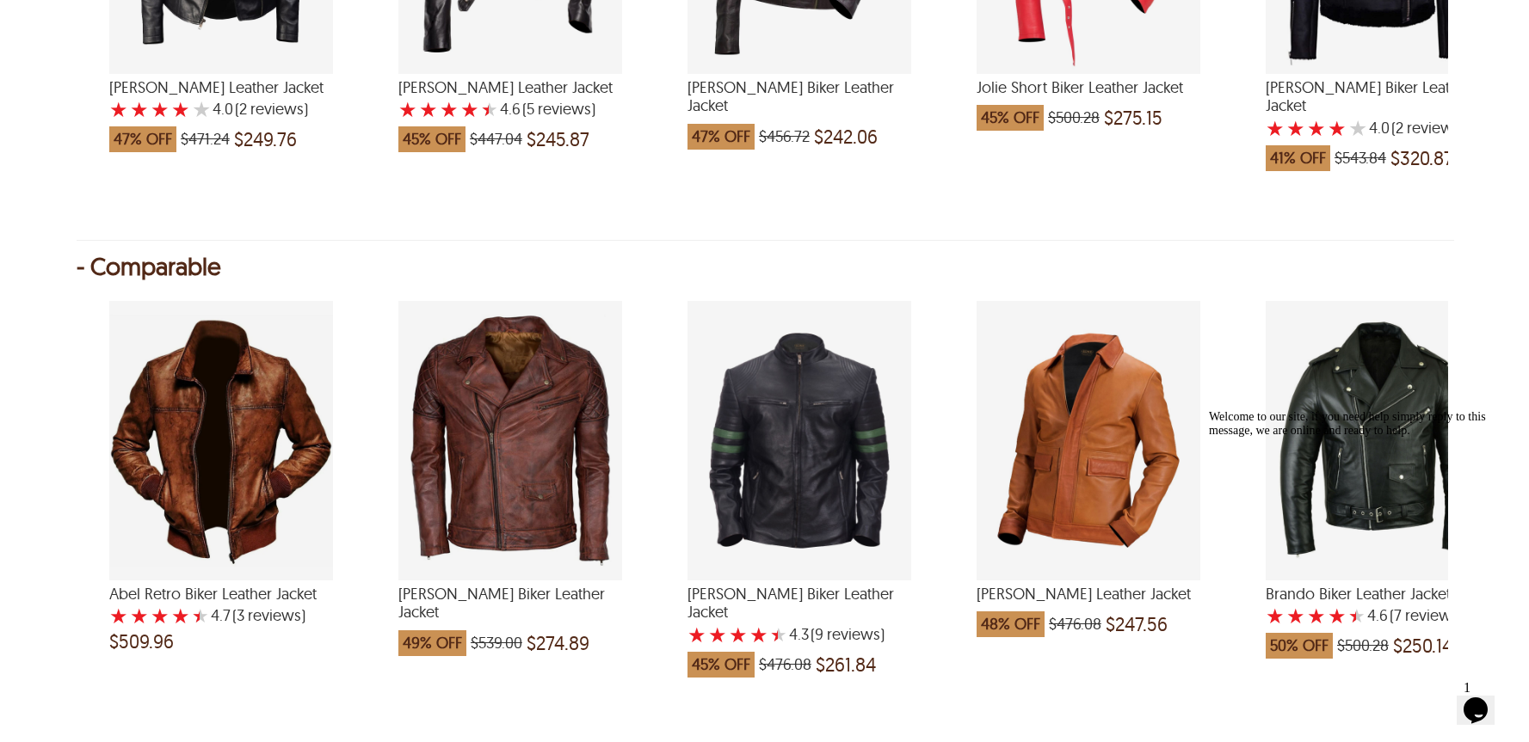
select select "********"
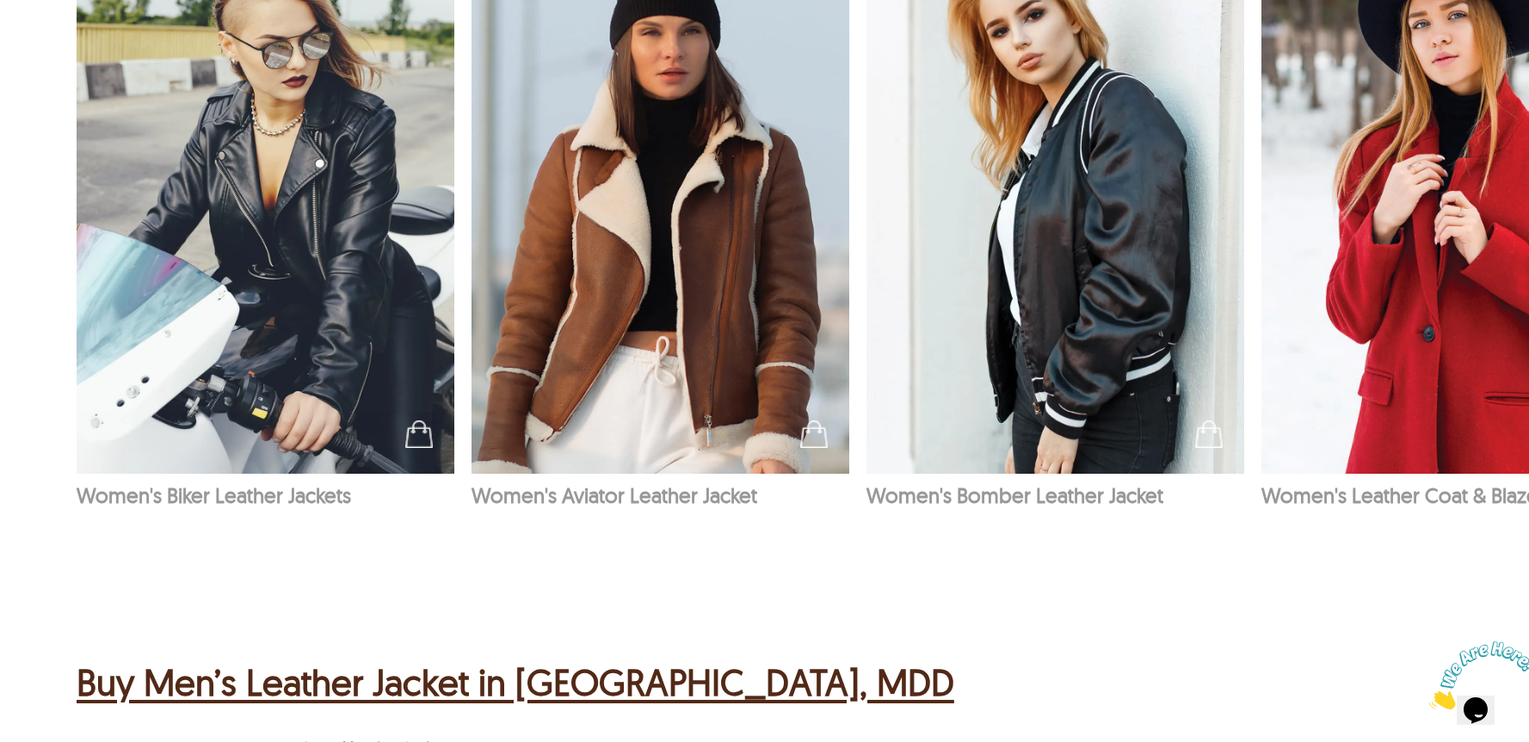
scroll to position [1755, 0]
click at [337, 303] on img at bounding box center [266, 189] width 378 height 568
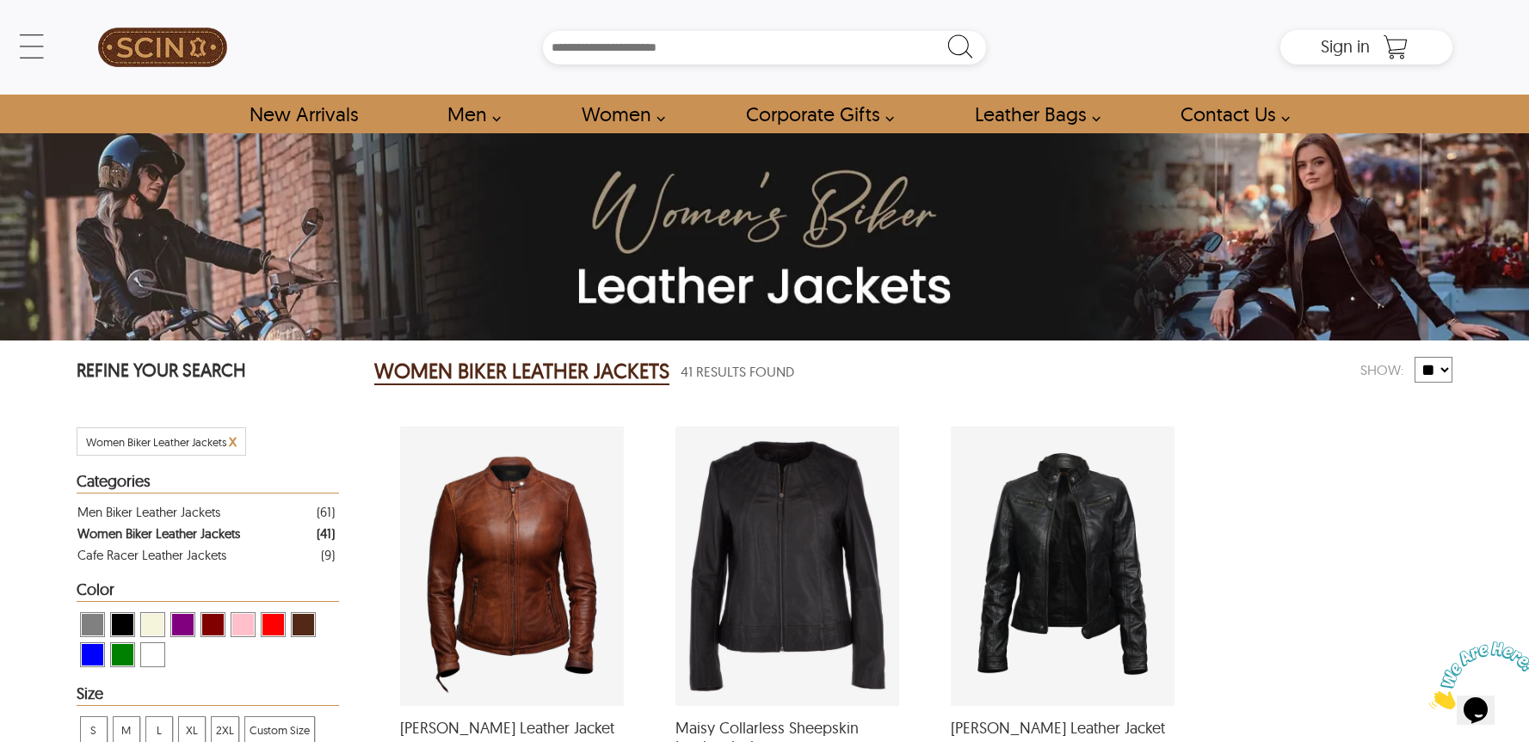
select select "********"
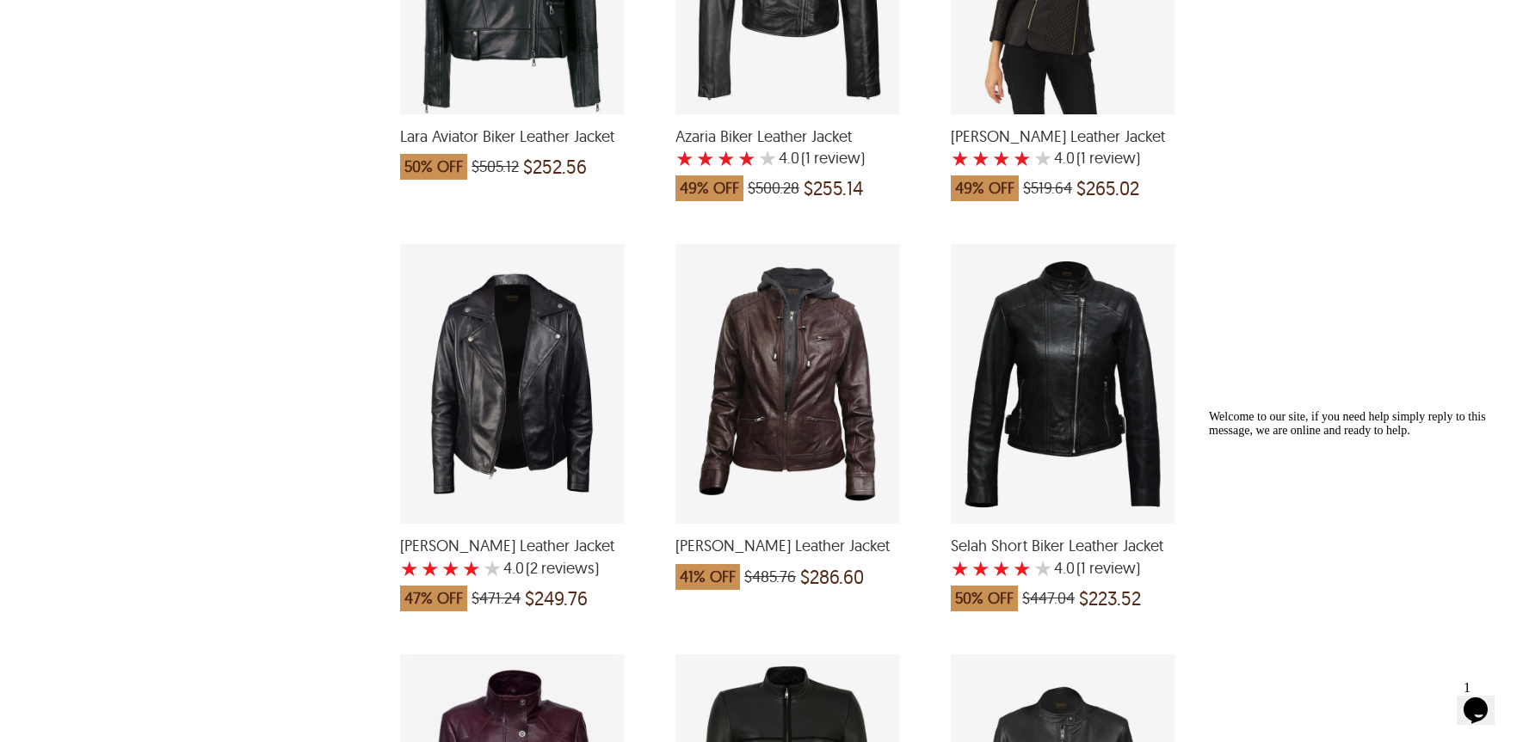
scroll to position [2695, 0]
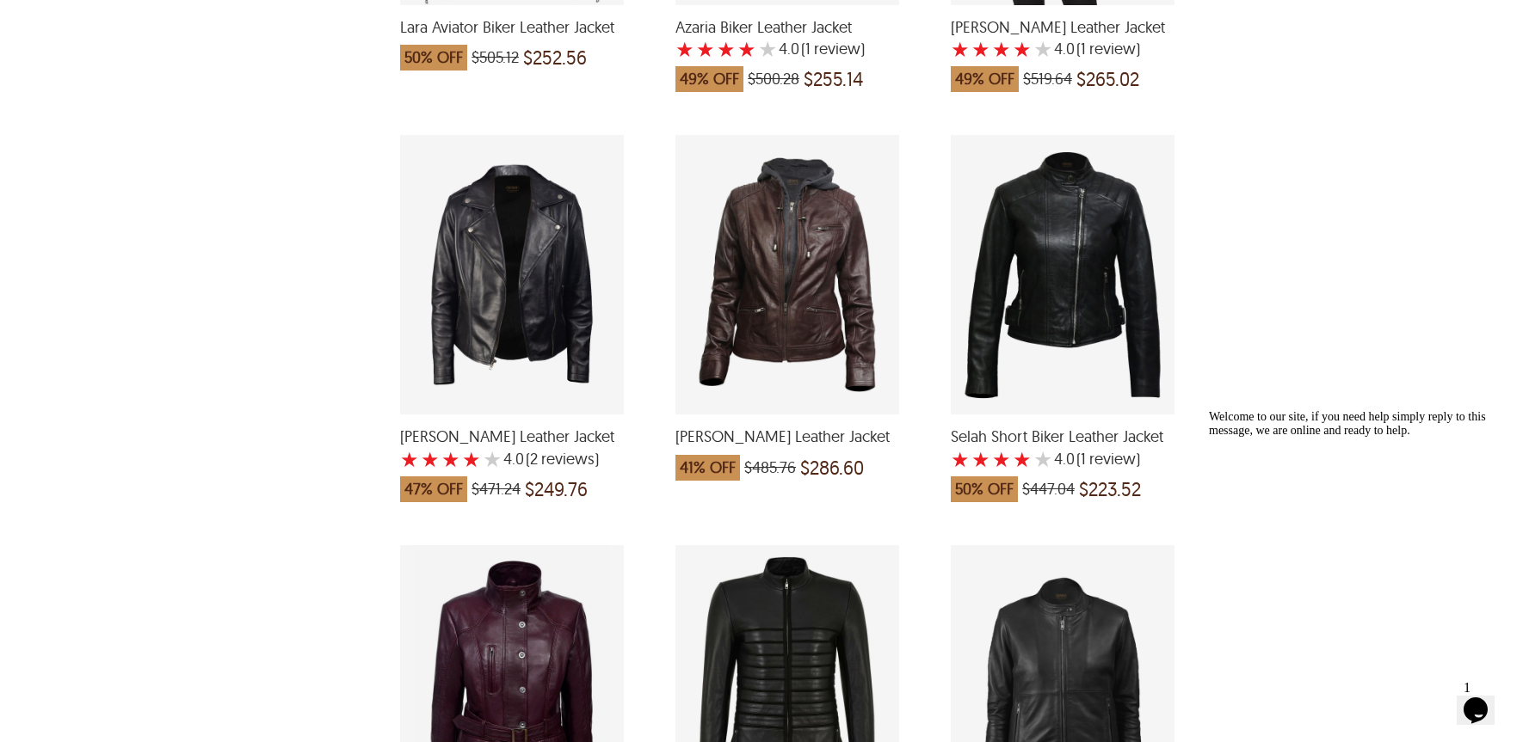
click at [563, 325] on div "Teresa Biker Leather Jacket with a 4 Star Rating 2 Product Review which was at …" at bounding box center [512, 275] width 224 height 280
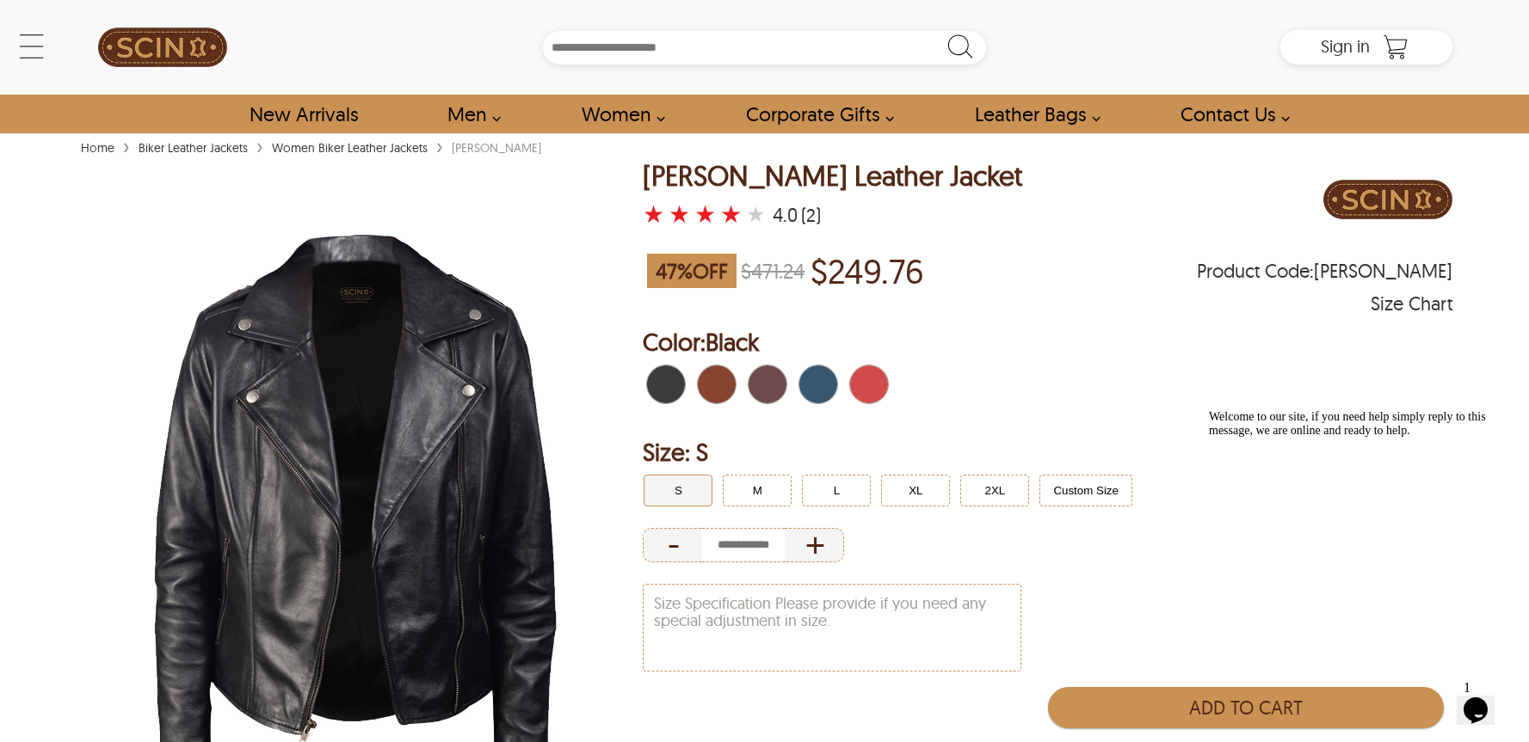
click at [716, 389] on span "Distressed Brown" at bounding box center [707, 385] width 19 height 38
click at [774, 384] on span "Maroon" at bounding box center [772, 385] width 11 height 38
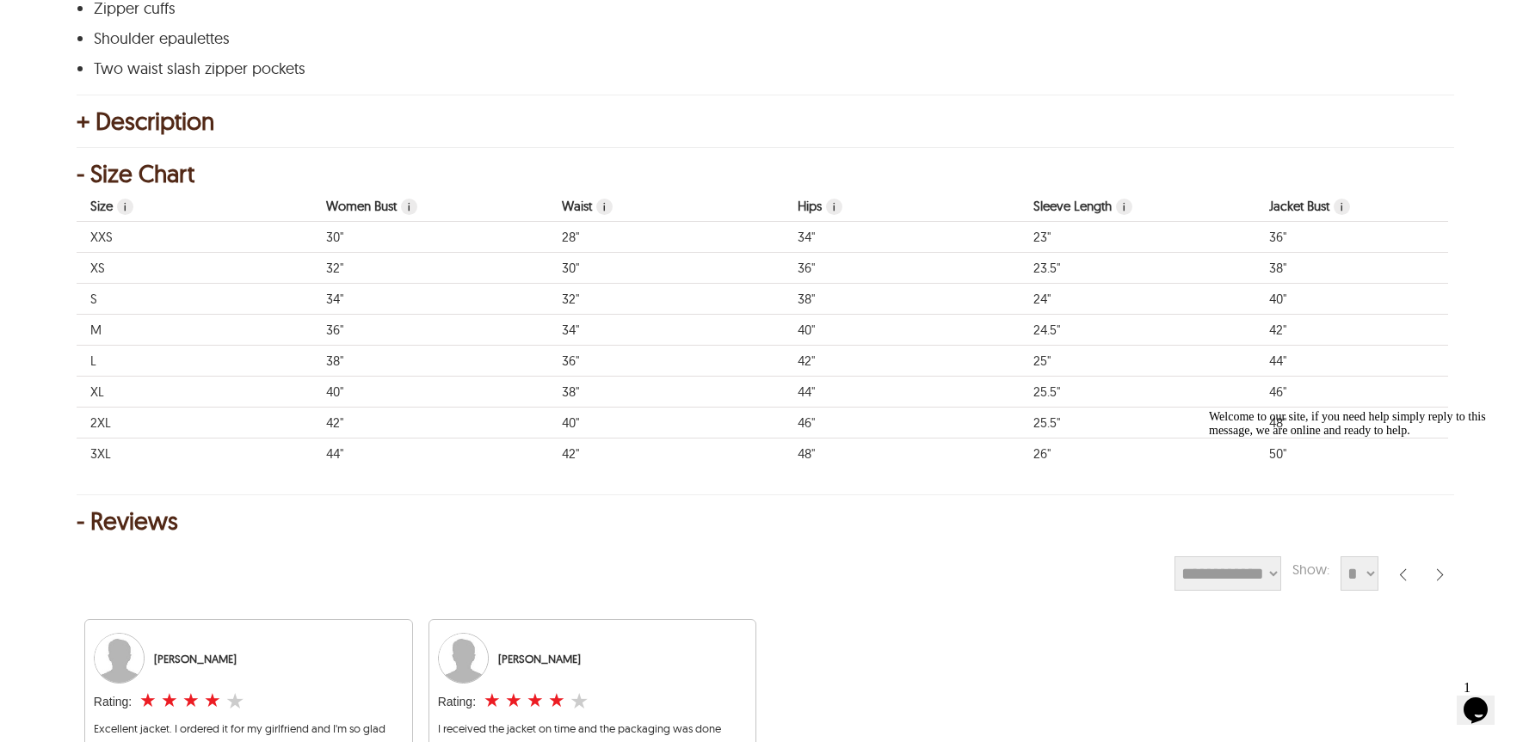
scroll to position [1041, 0]
click at [1034, 389] on td "25.5"" at bounding box center [1137, 393] width 236 height 31
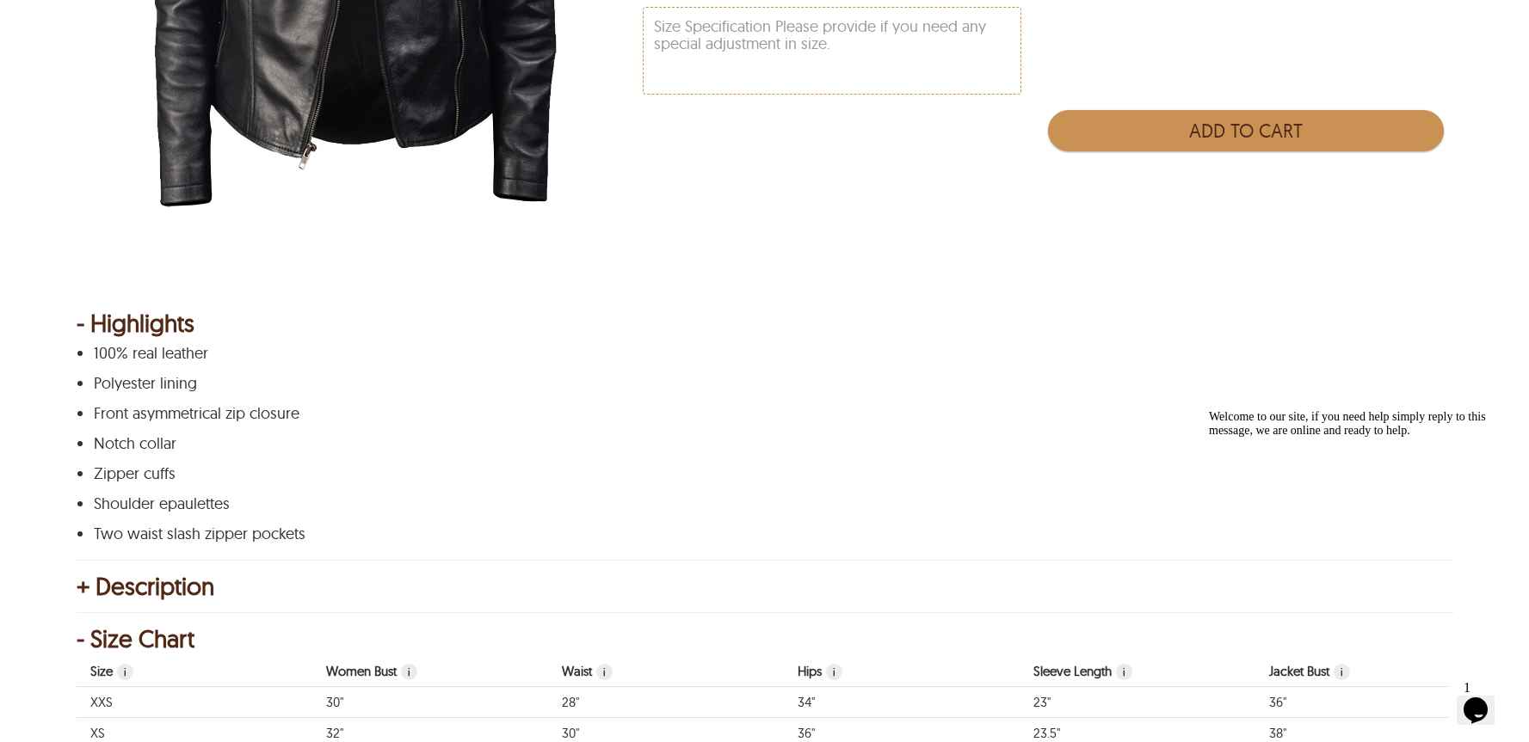
scroll to position [0, 0]
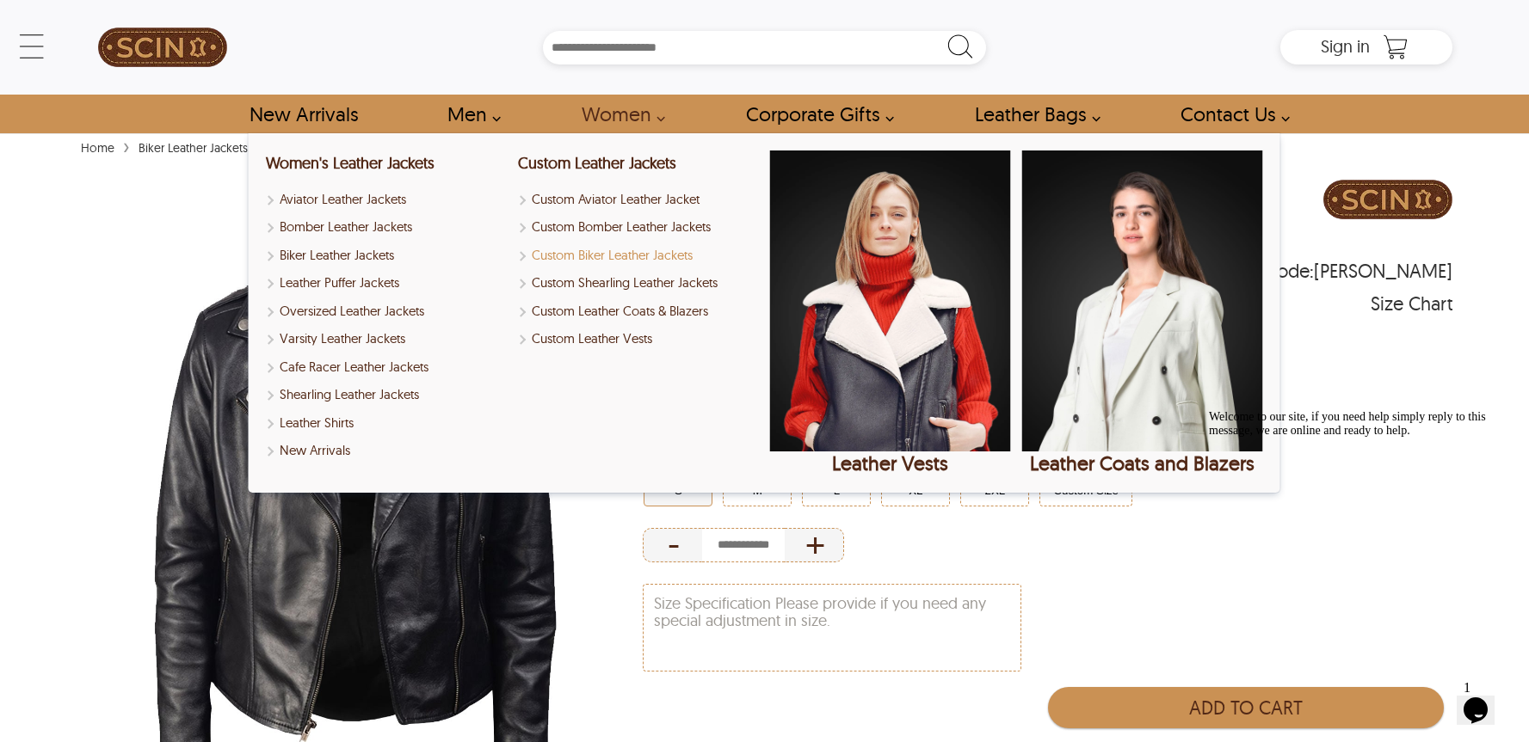
click at [625, 258] on link "Custom Biker Leather Jackets" at bounding box center [638, 256] width 241 height 20
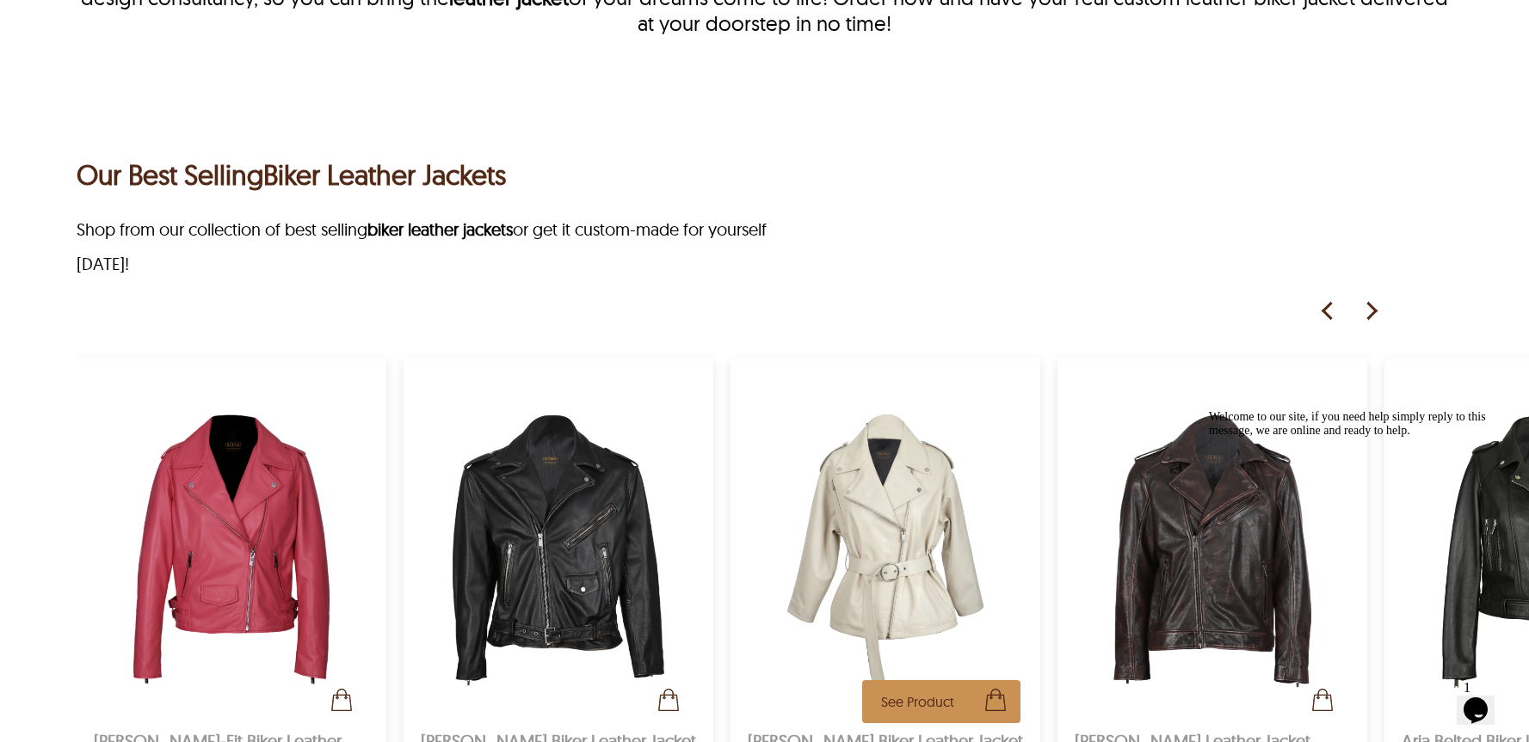
scroll to position [914, 0]
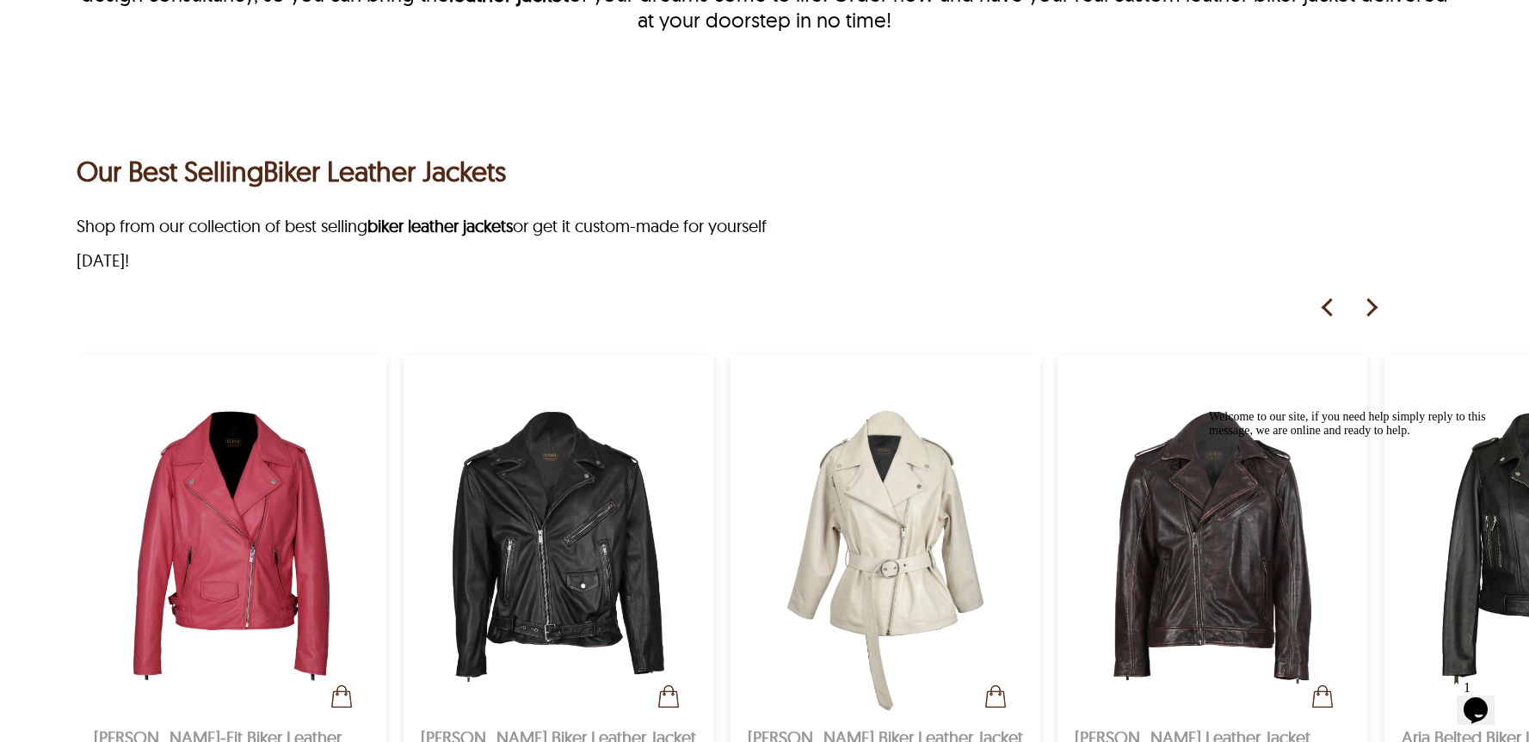
click at [1368, 302] on img at bounding box center [1370, 308] width 26 height 26
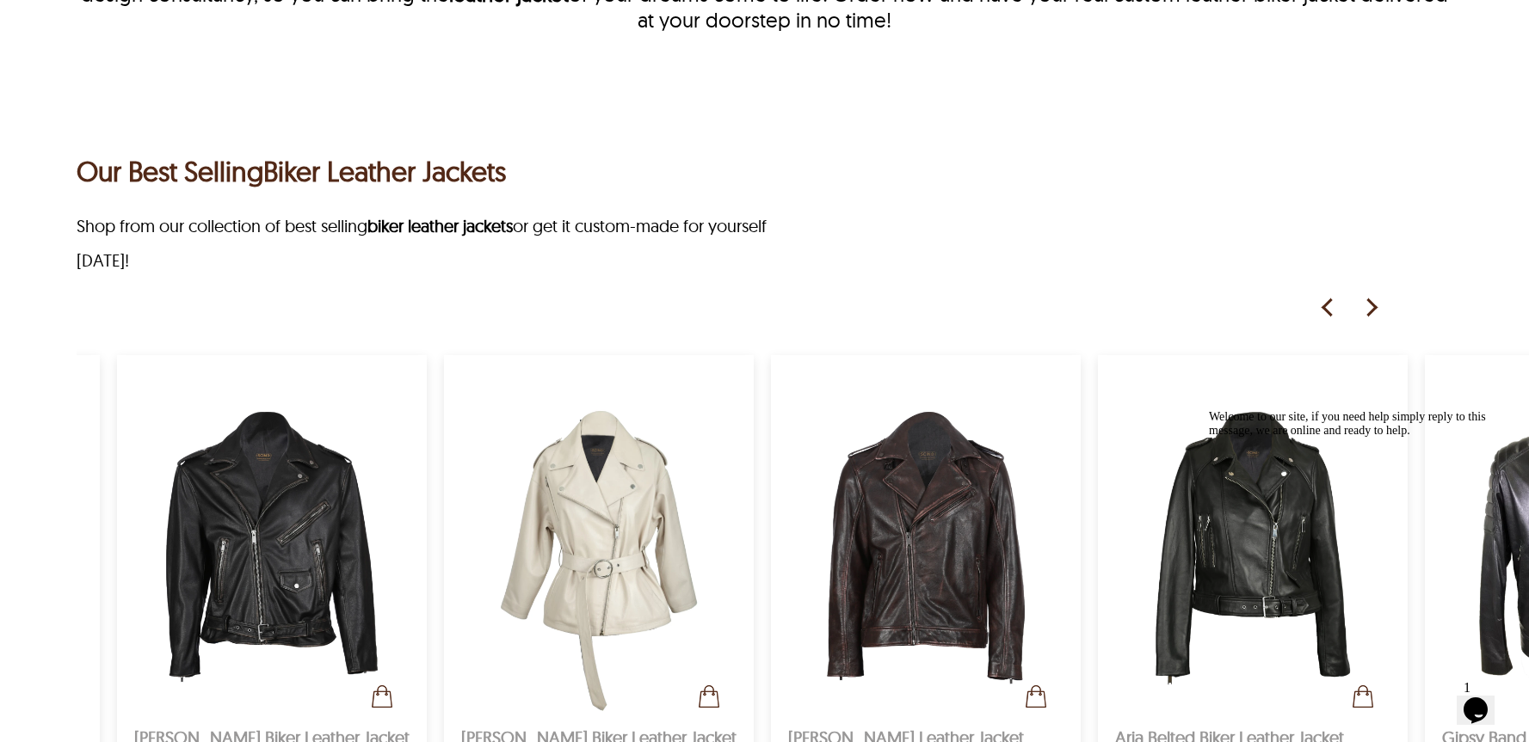
scroll to position [0, 292]
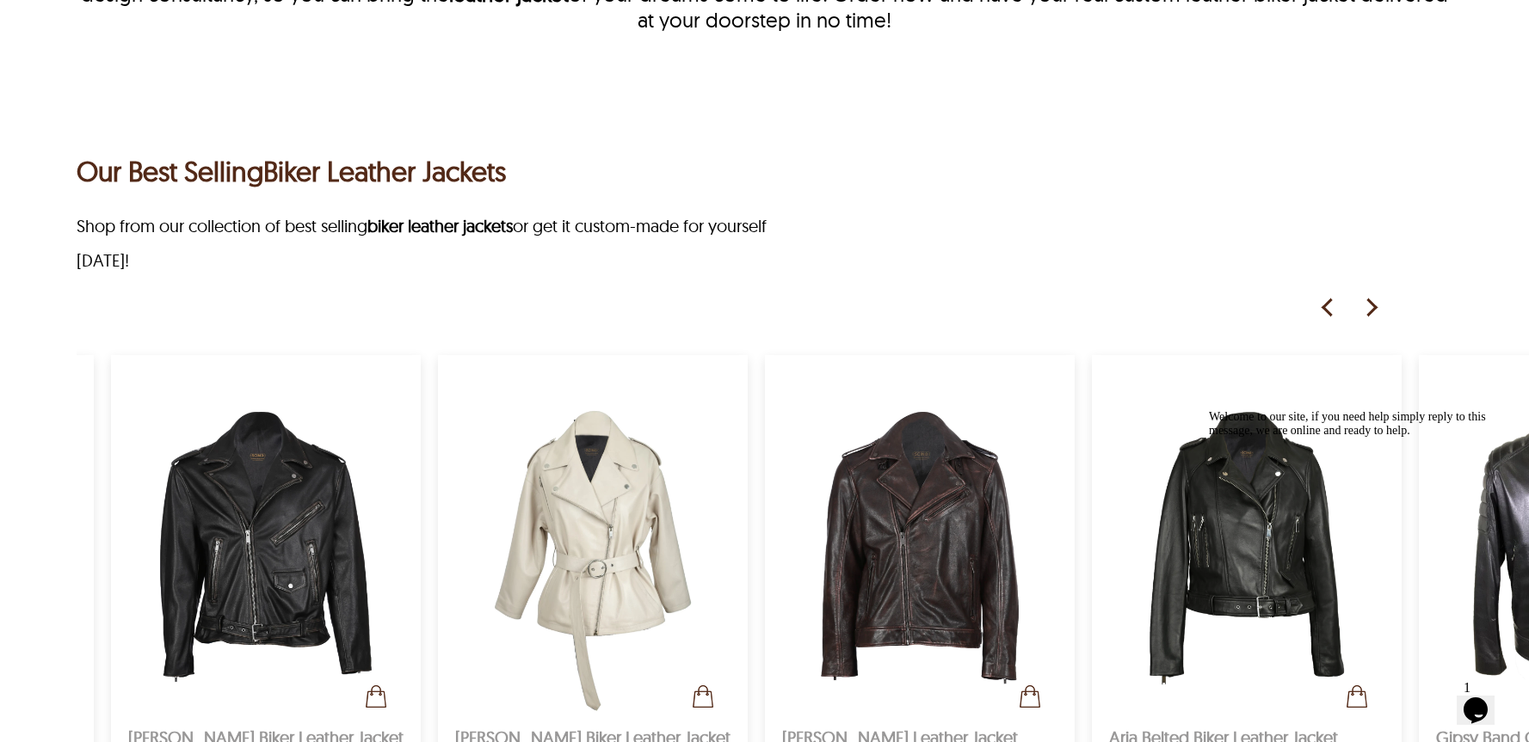
click at [1369, 311] on img at bounding box center [1370, 308] width 26 height 26
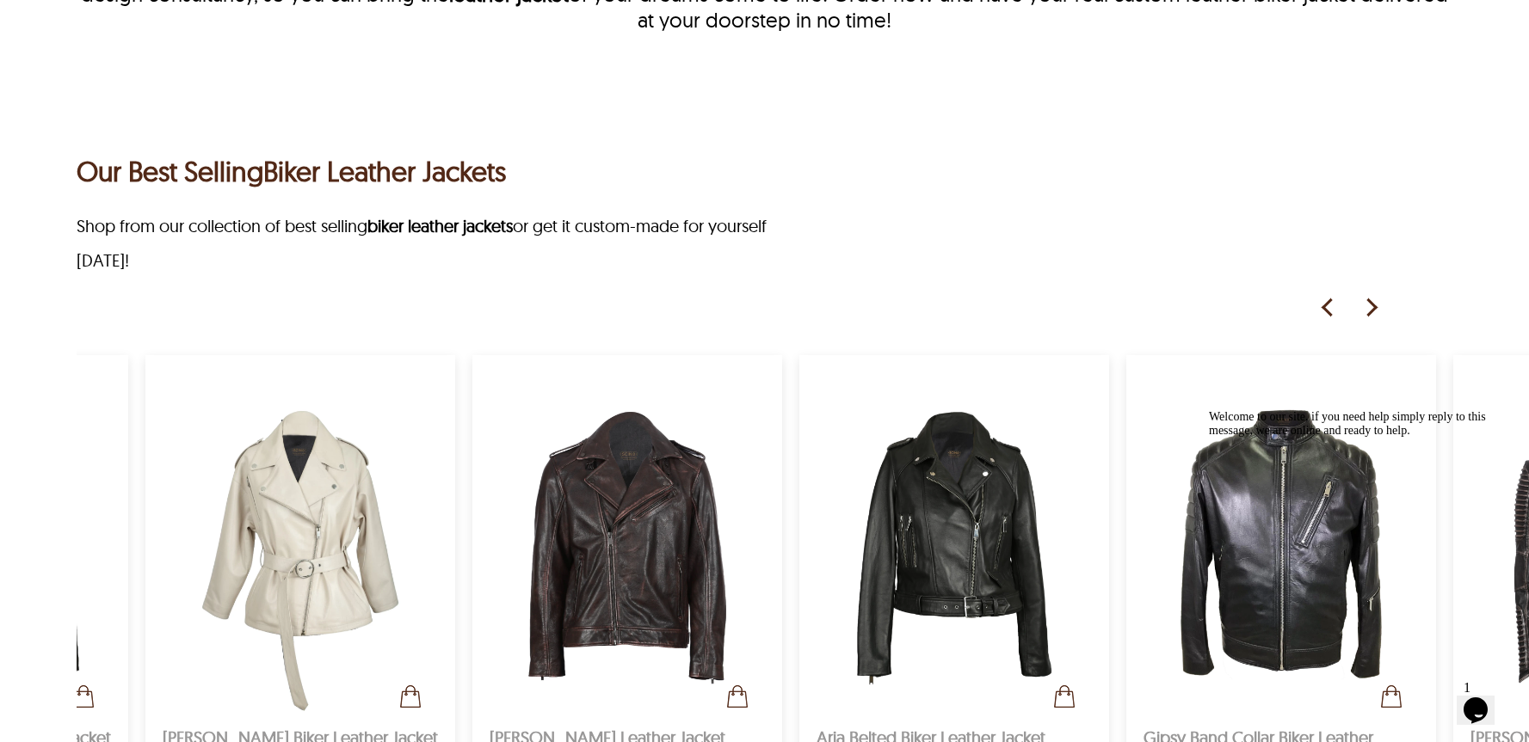
click at [1369, 311] on img at bounding box center [1370, 308] width 26 height 26
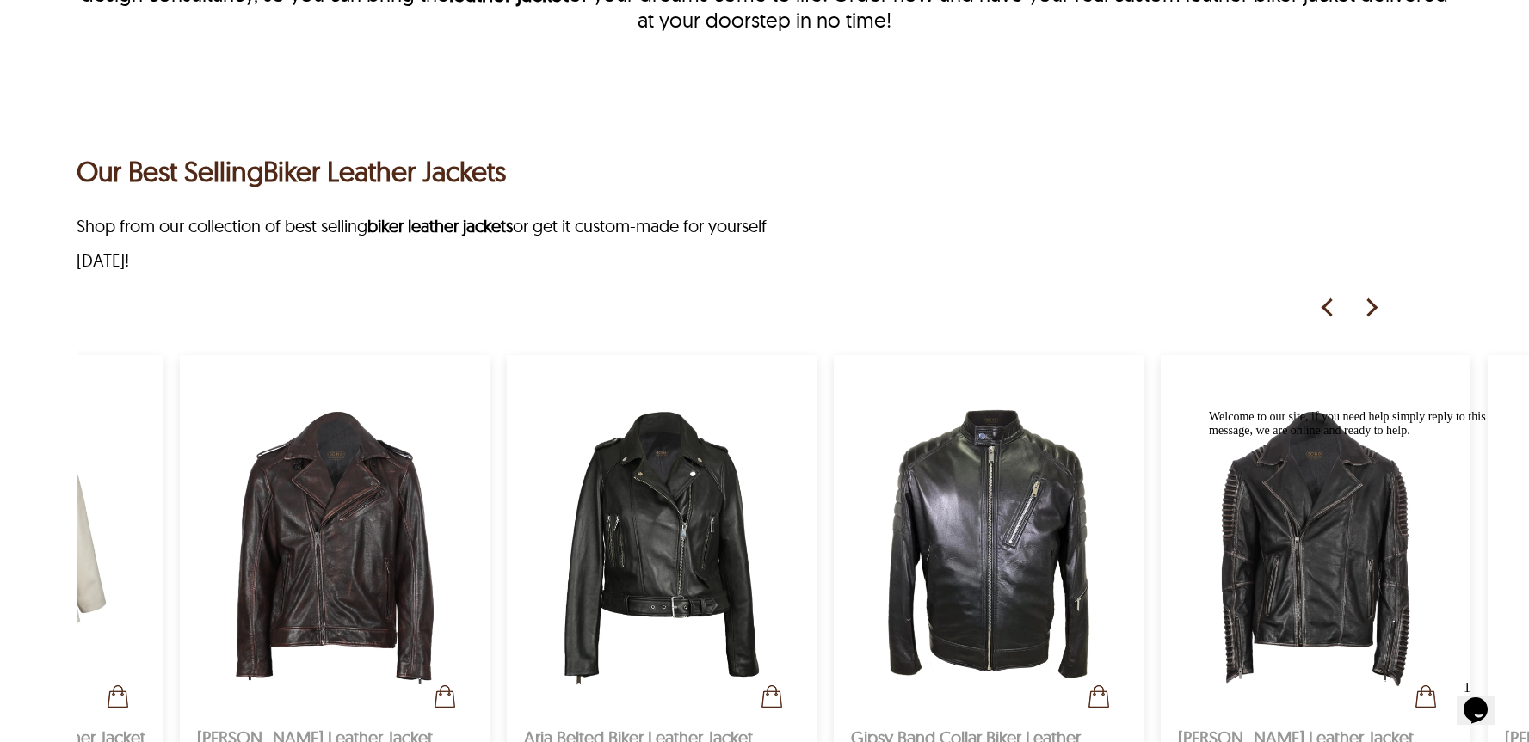
click at [1369, 311] on img at bounding box center [1370, 308] width 26 height 26
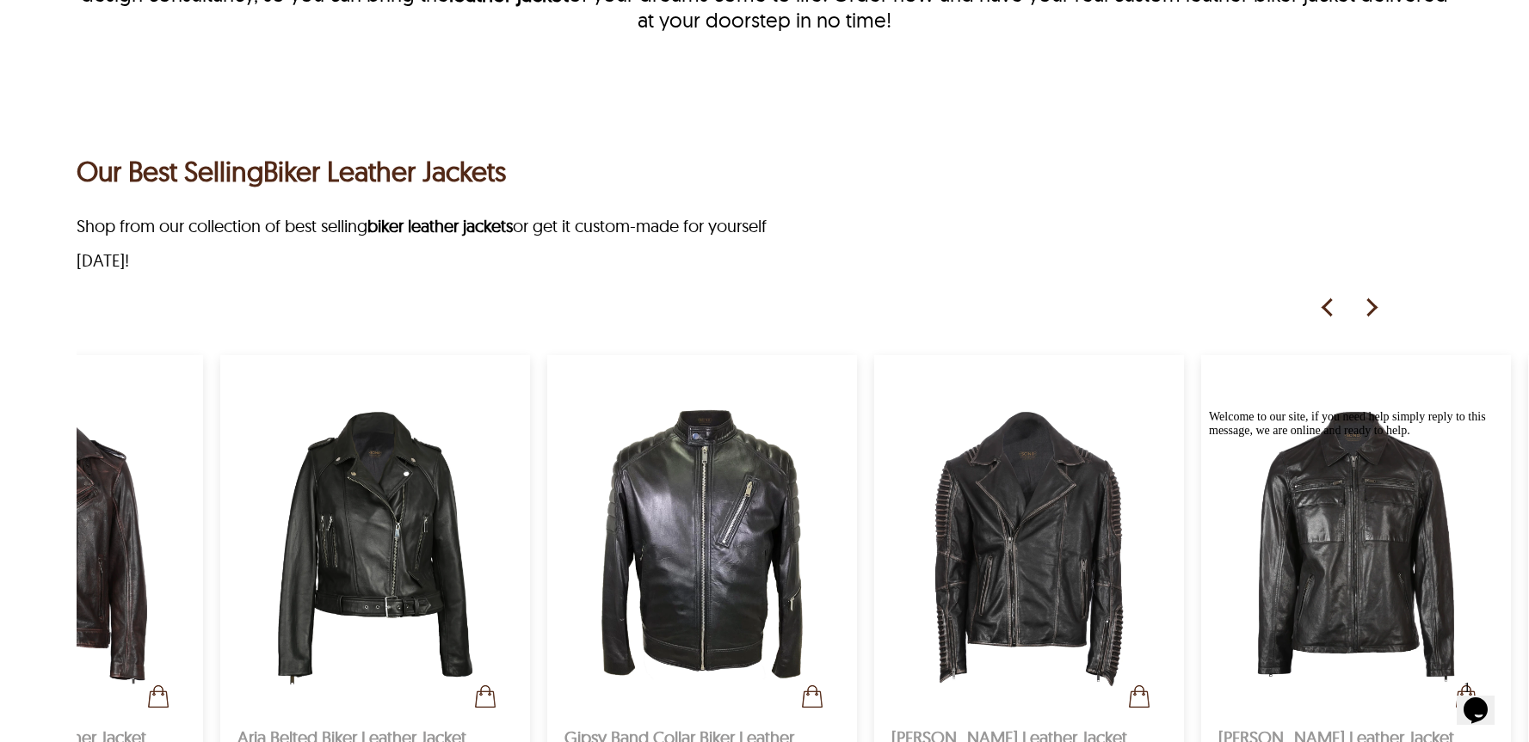
scroll to position [0, 1170]
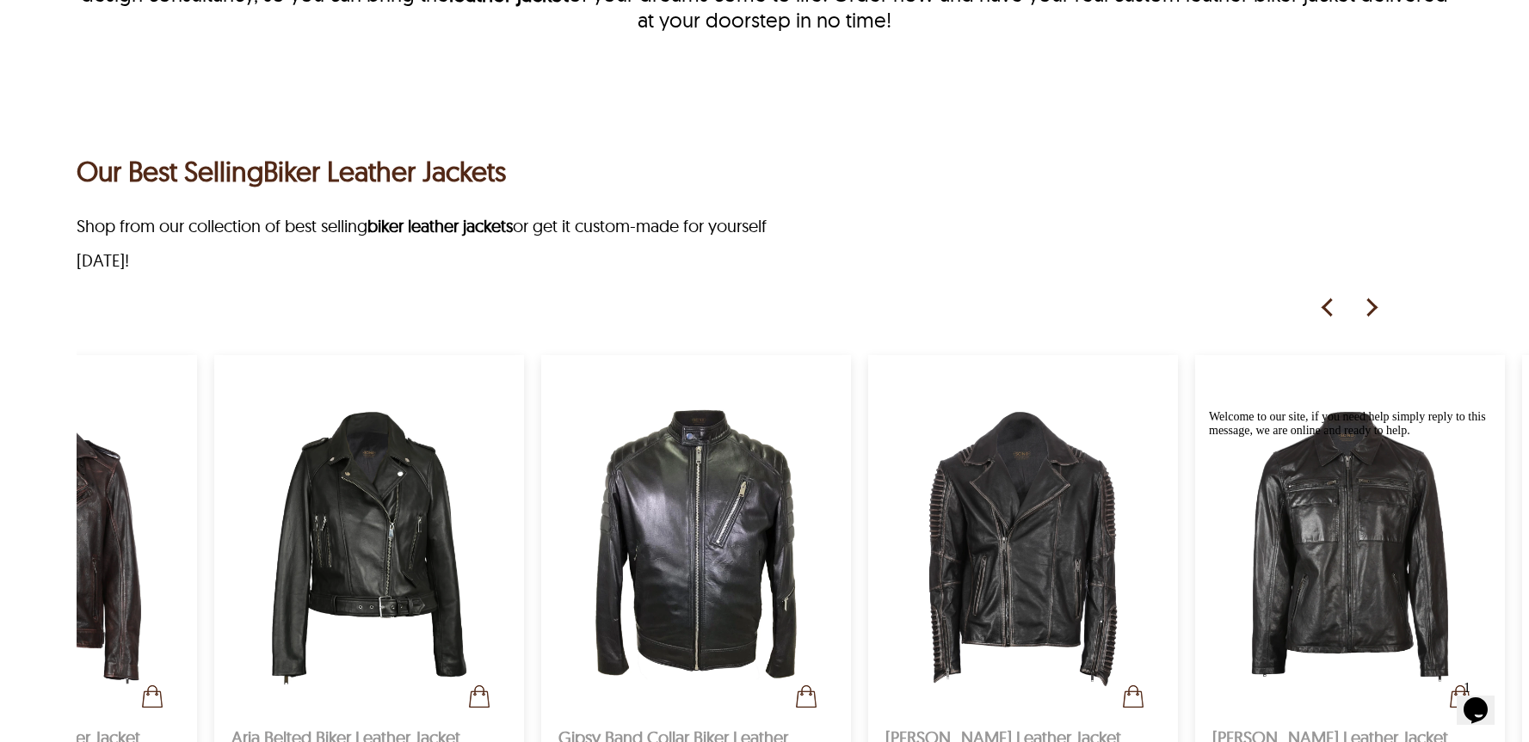
click at [1369, 311] on img at bounding box center [1370, 308] width 26 height 26
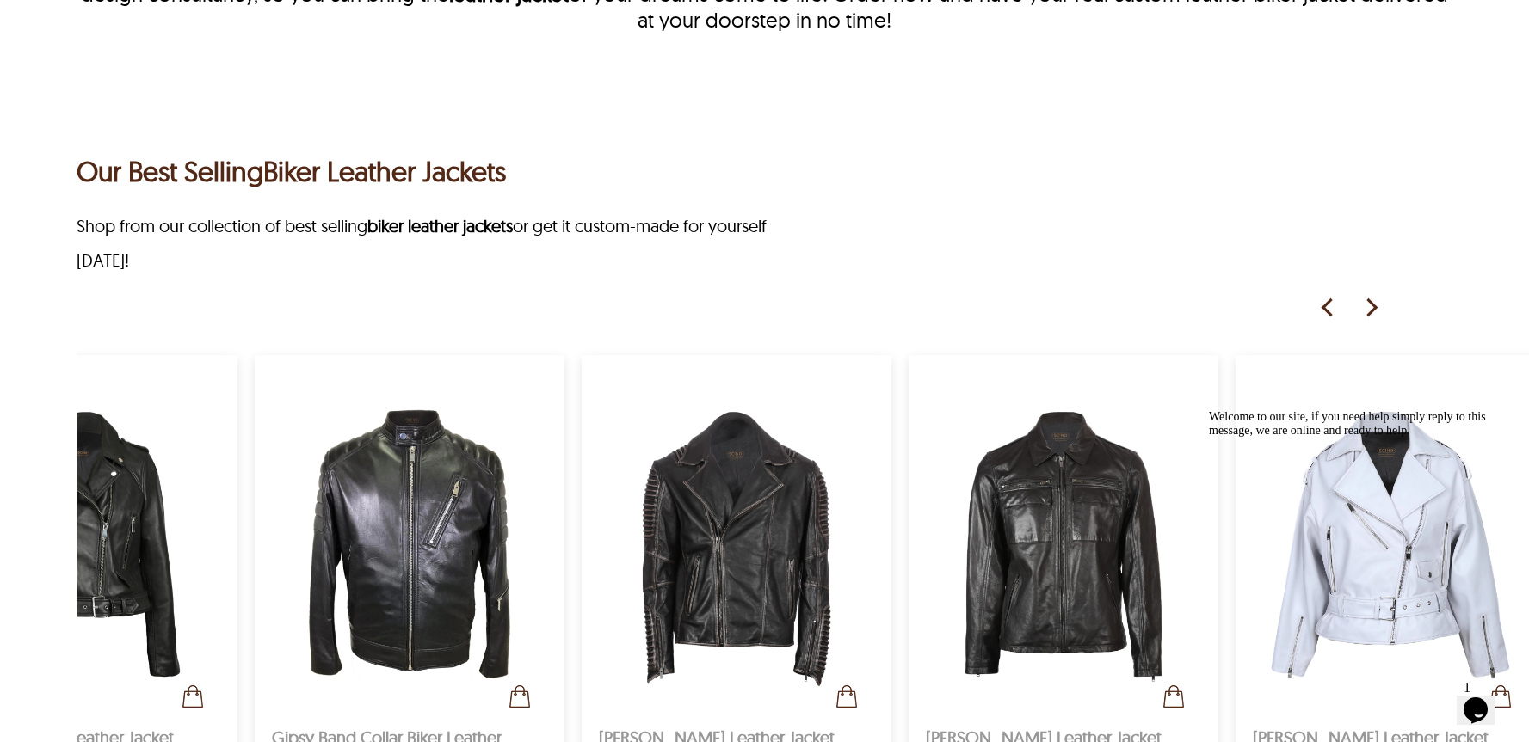
scroll to position [0, 1462]
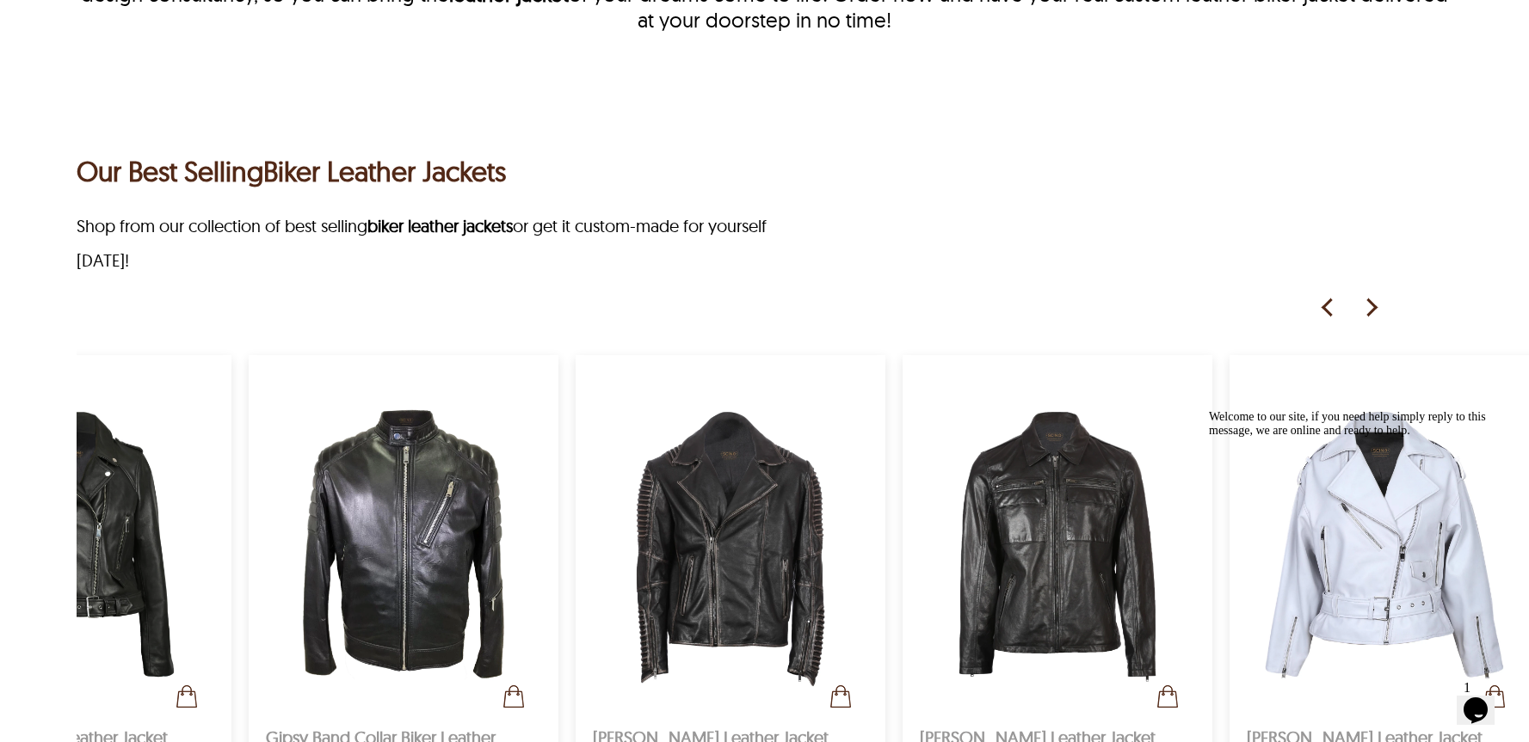
click at [1369, 311] on img at bounding box center [1370, 308] width 26 height 26
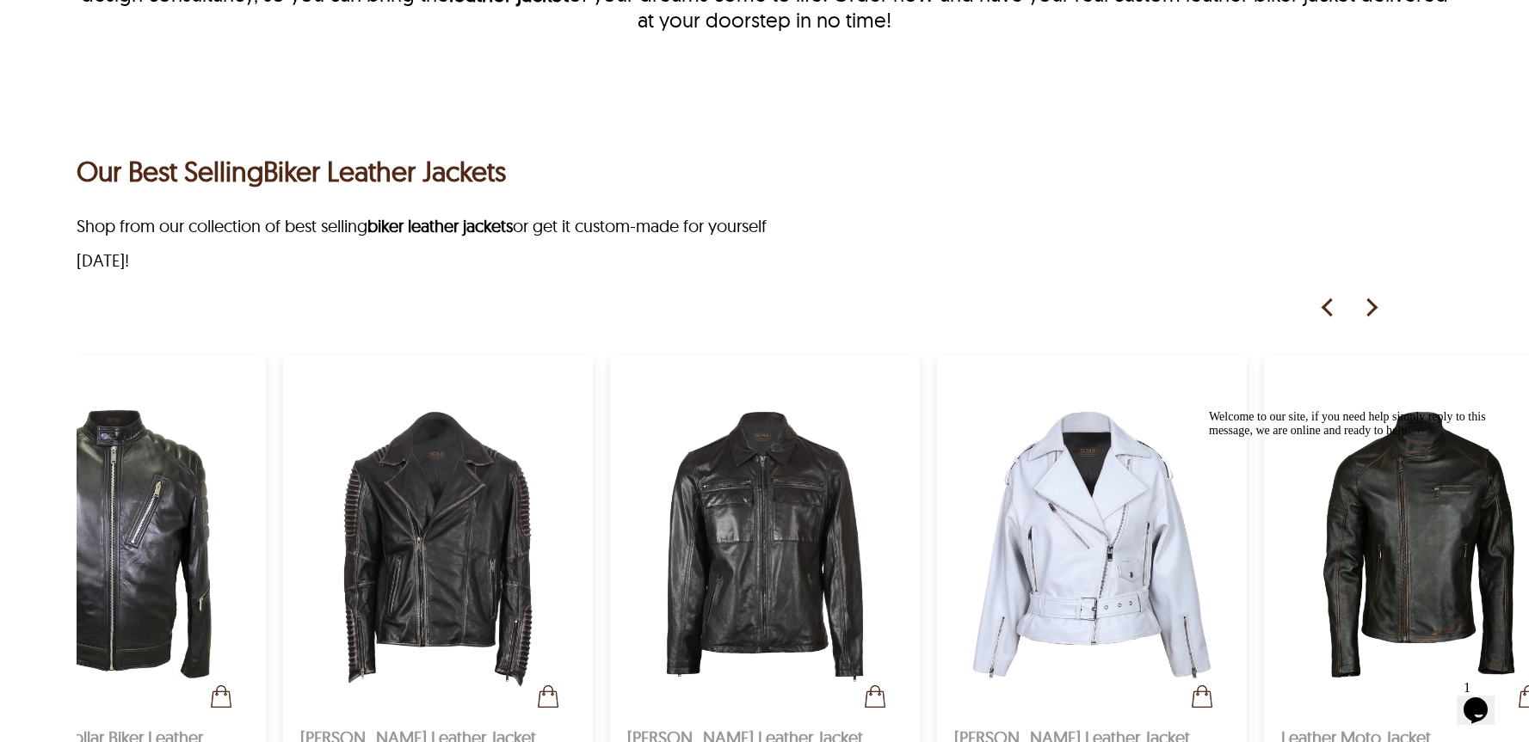
click at [1369, 311] on img at bounding box center [1370, 308] width 26 height 26
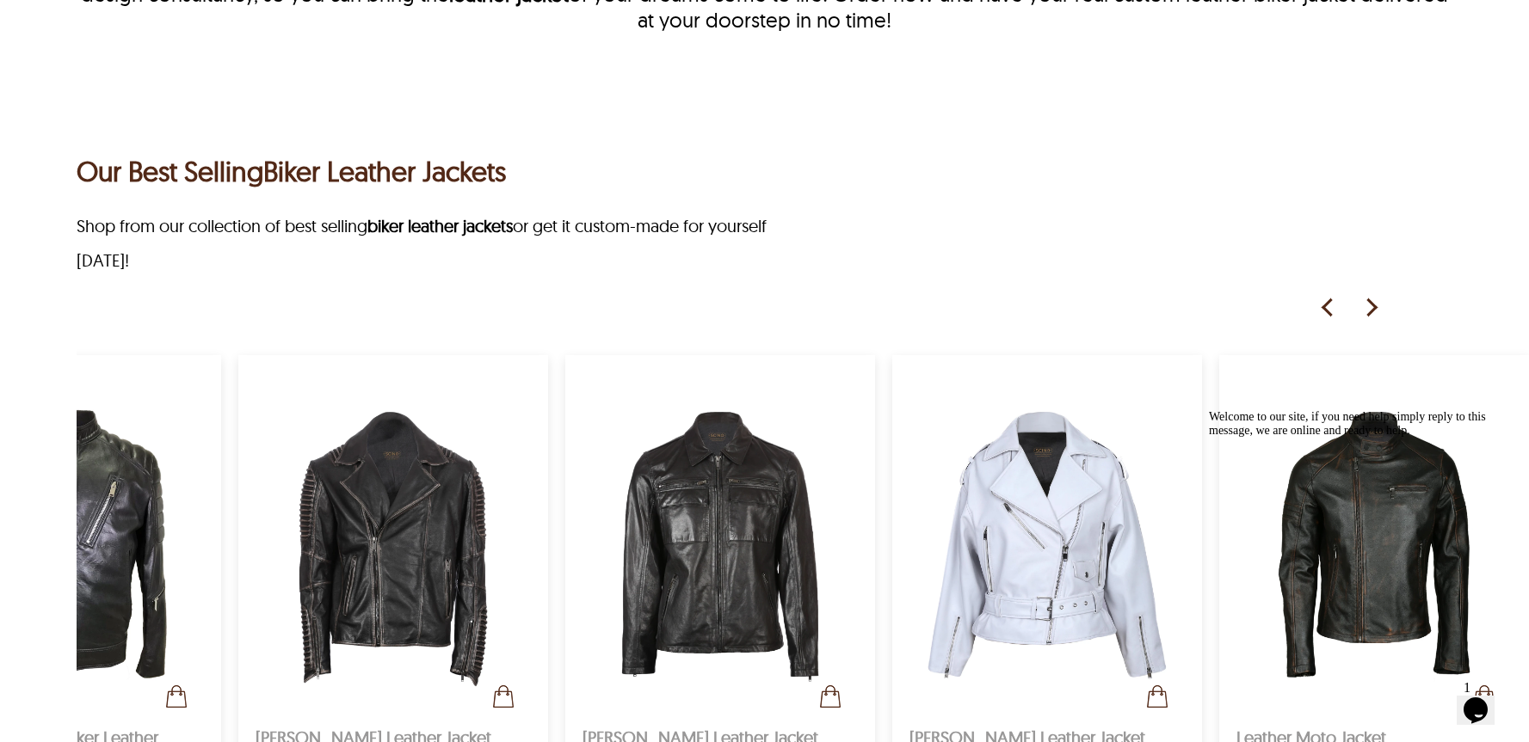
click at [1369, 311] on img at bounding box center [1370, 308] width 26 height 26
click at [1209, 410] on icon "Chat attention grabber" at bounding box center [1209, 410] width 0 height 0
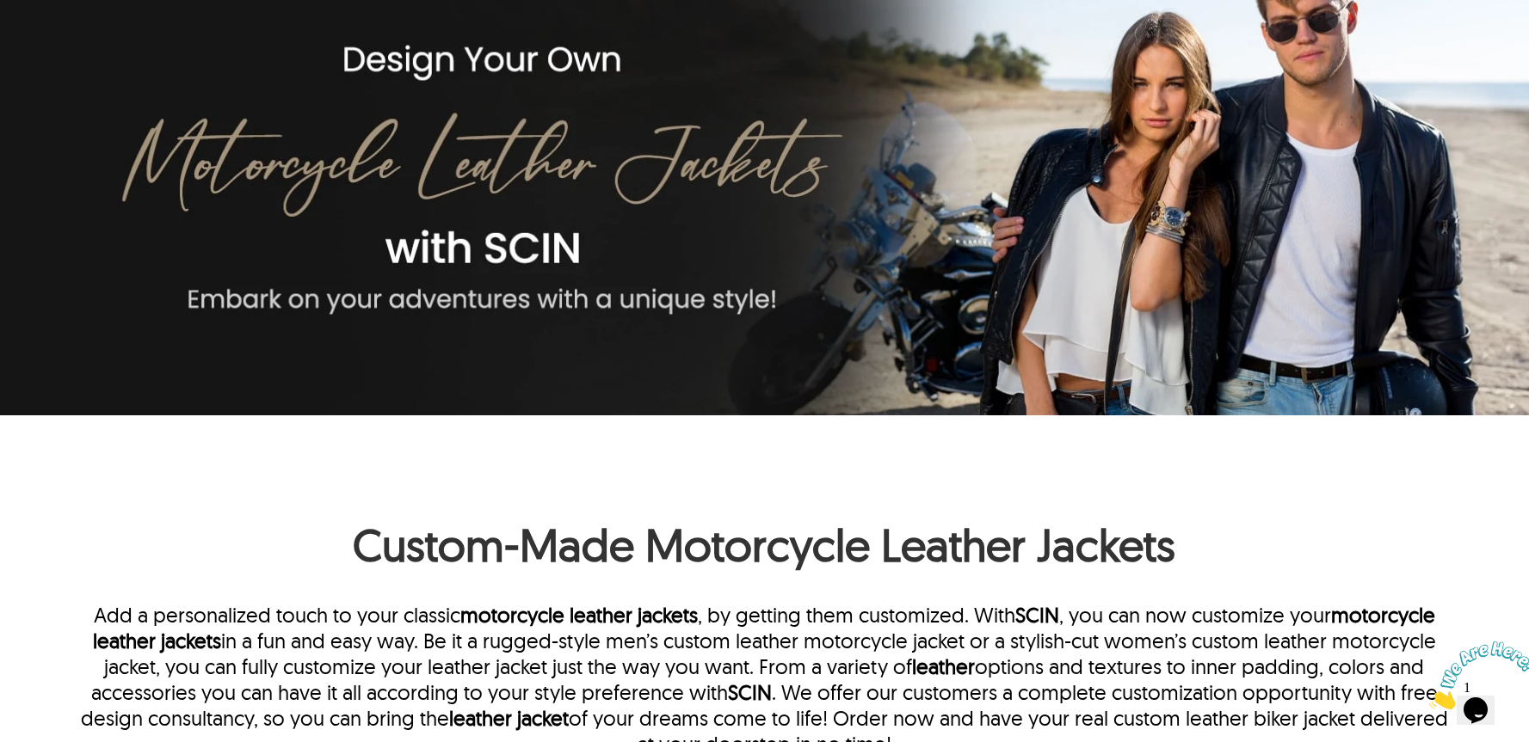
scroll to position [0, 0]
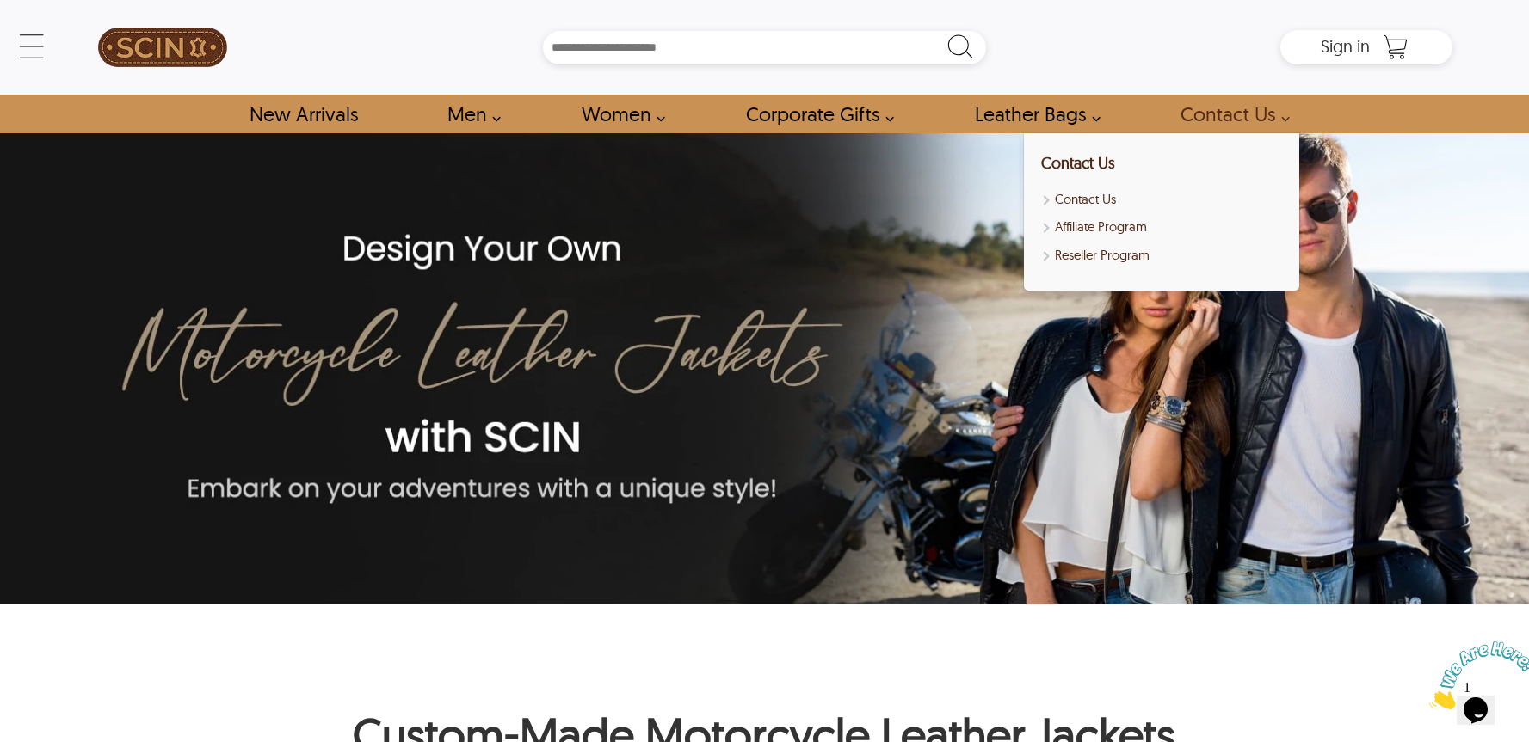
click at [1246, 119] on link "Contact Us" at bounding box center [1229, 114] width 138 height 39
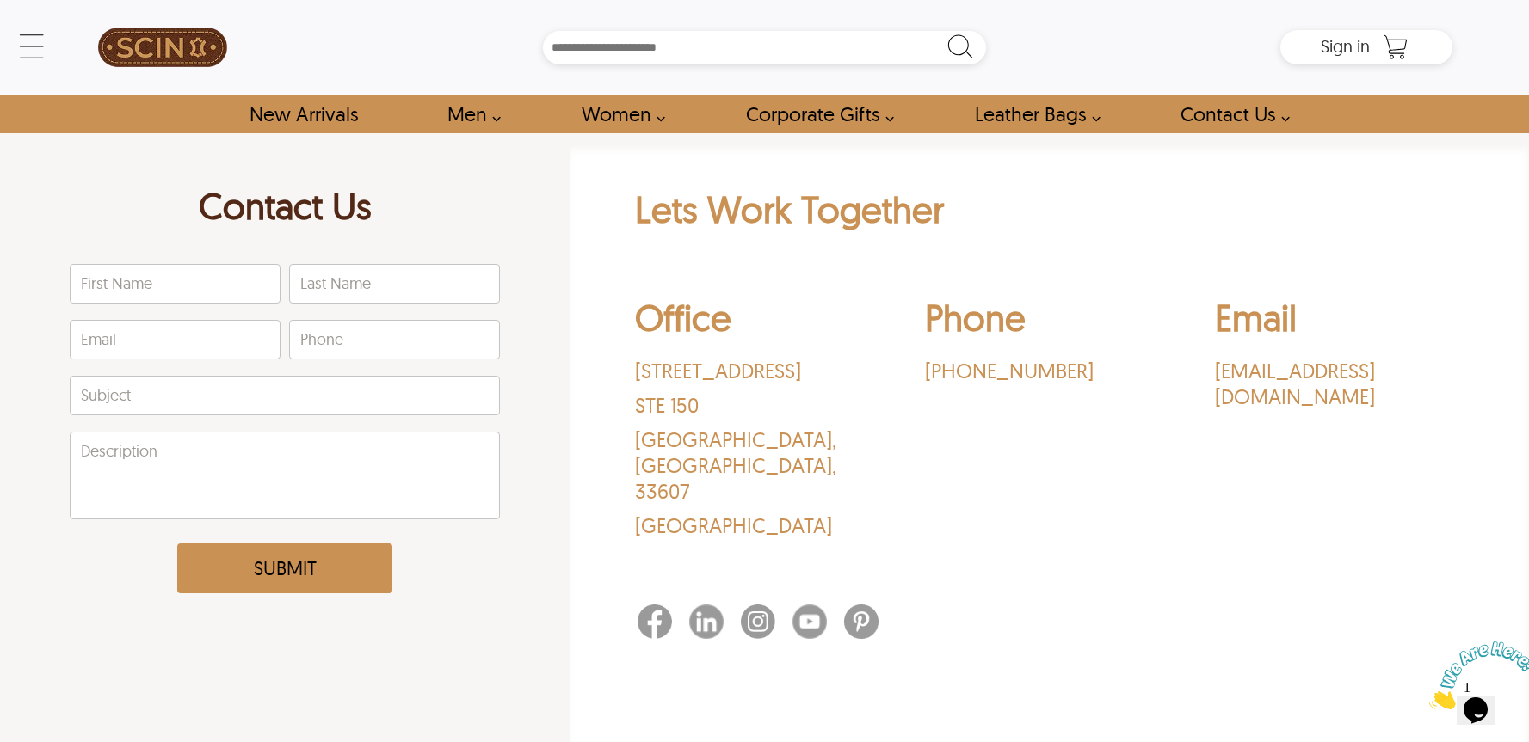
click at [163, 46] on img at bounding box center [162, 47] width 129 height 77
